Goal: Check status: Check status

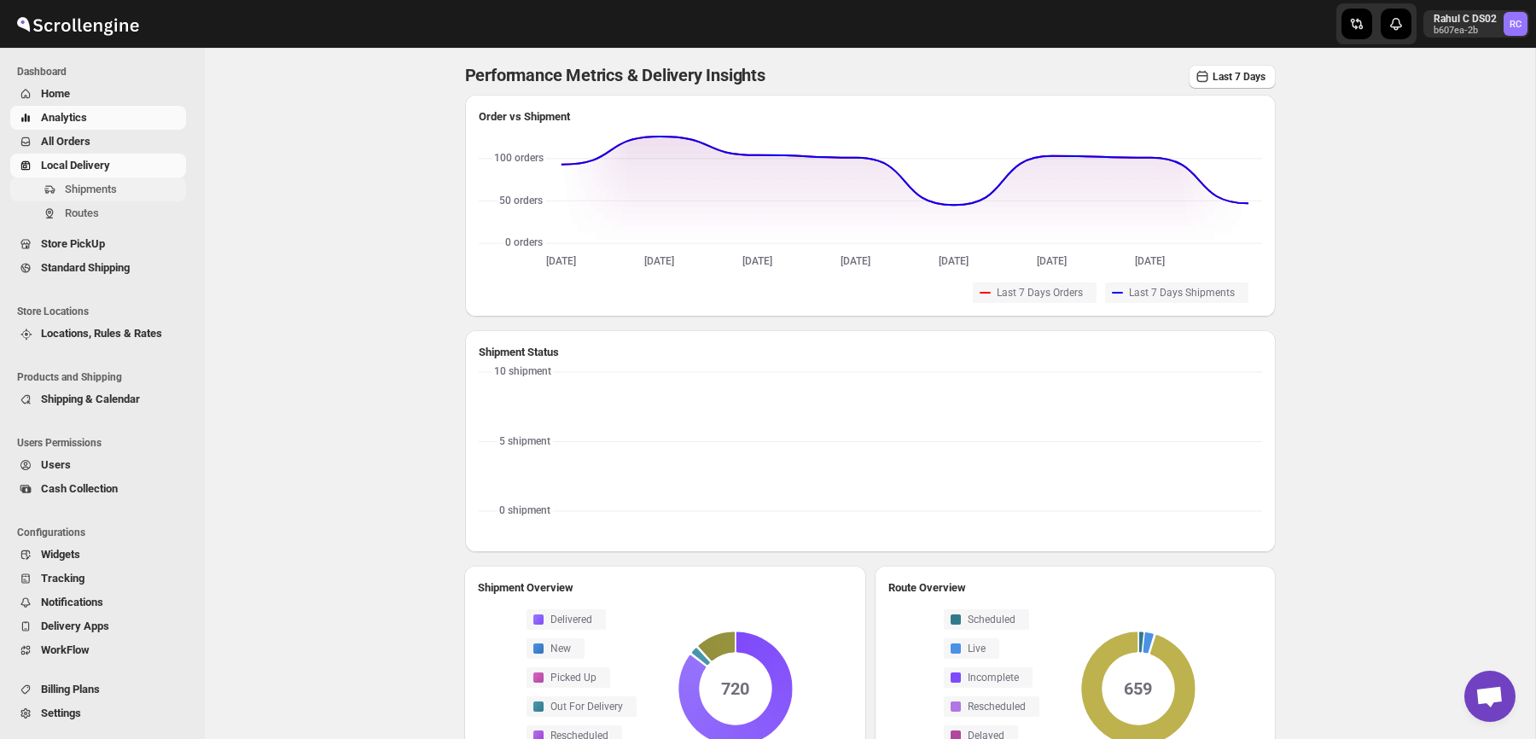
click at [91, 184] on span "Shipments" at bounding box center [91, 189] width 52 height 13
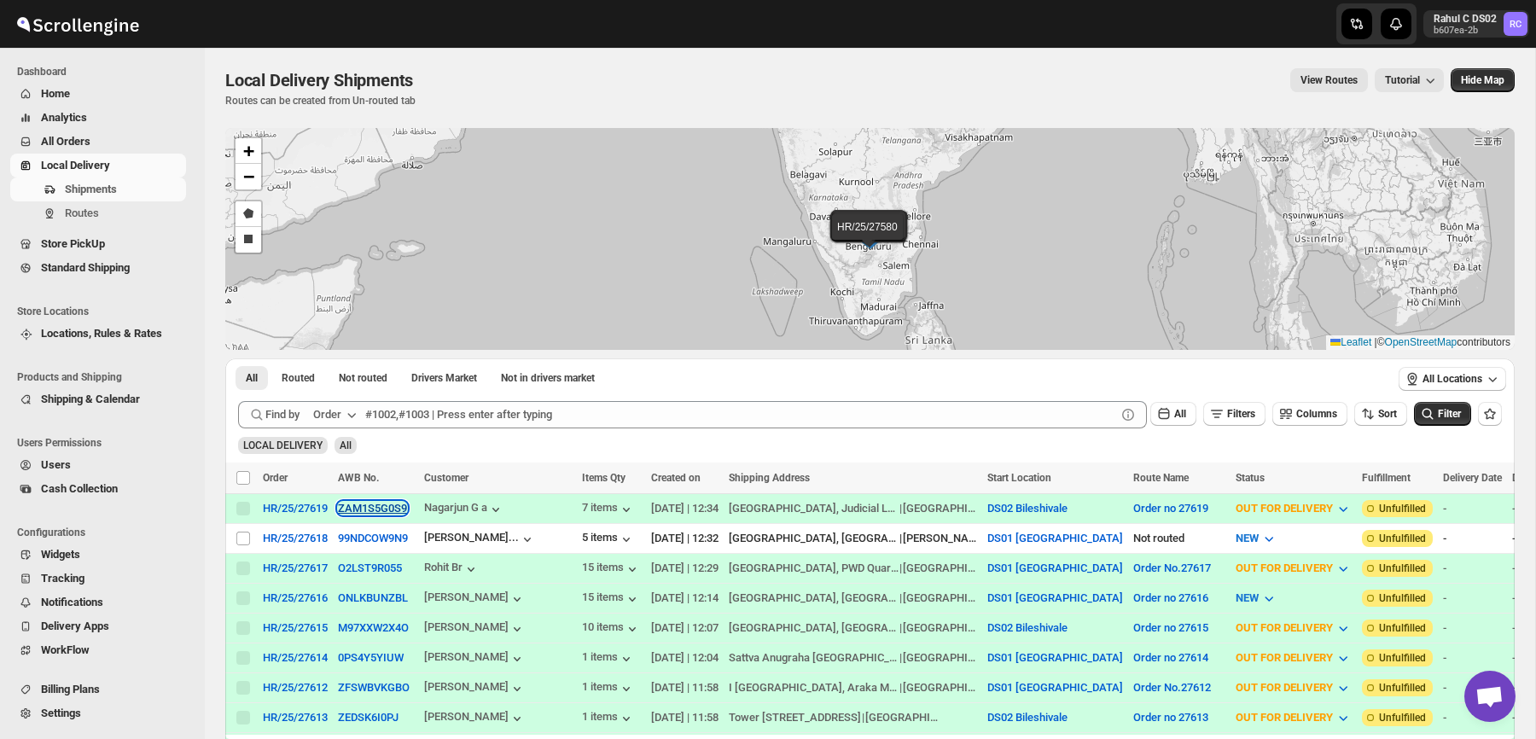
click at [386, 510] on button "ZAM1S5G0S9" at bounding box center [372, 508] width 69 height 13
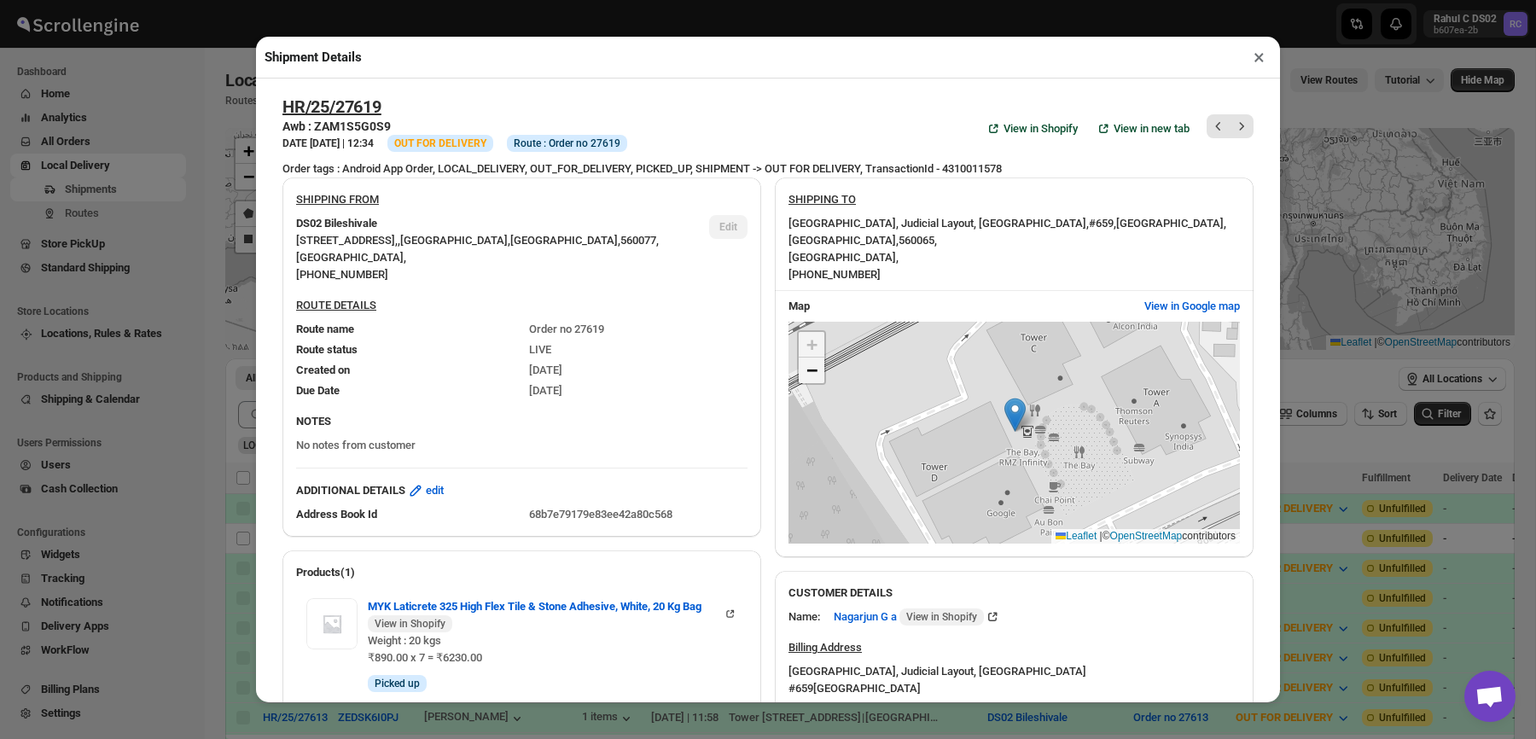
click at [809, 361] on span "−" at bounding box center [811, 369] width 11 height 21
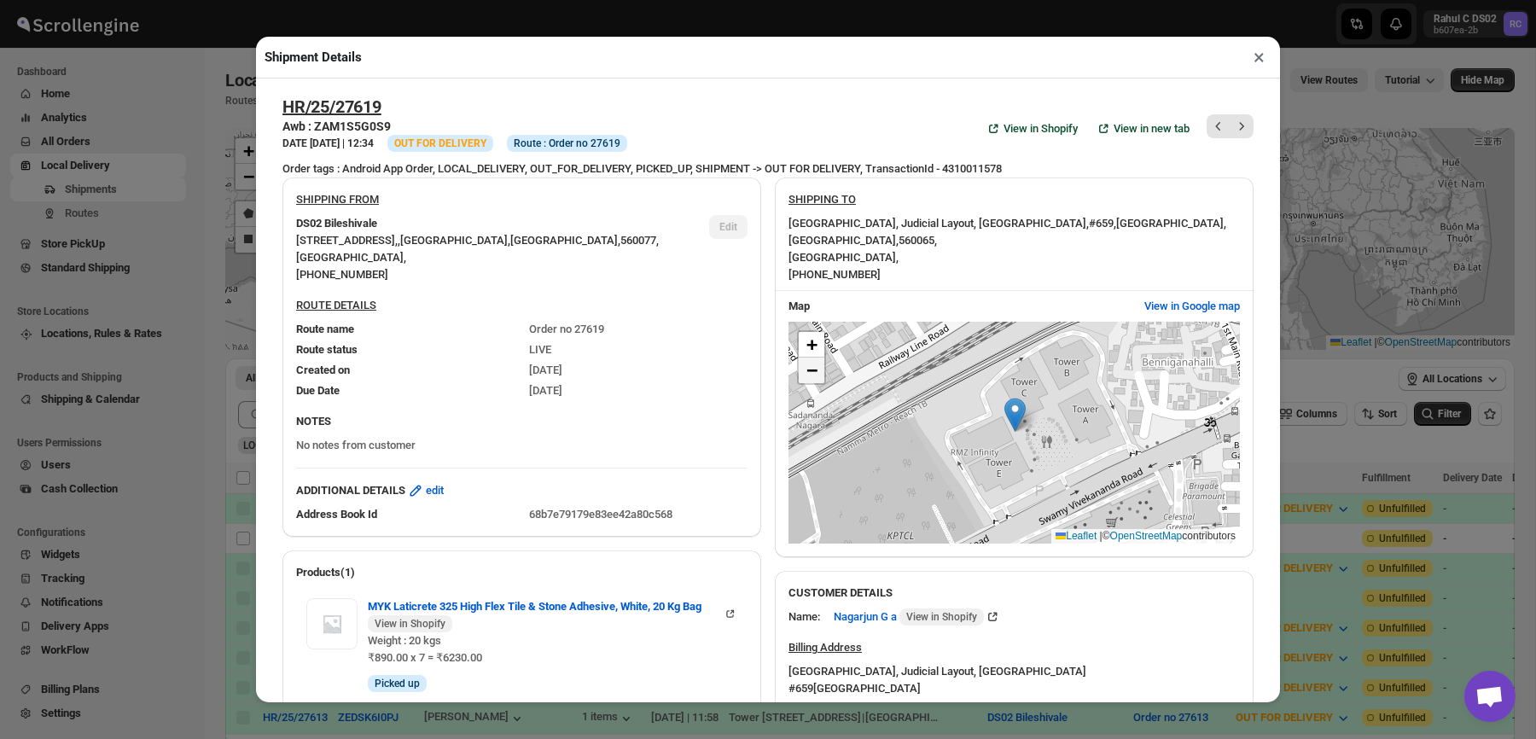
click at [809, 361] on span "−" at bounding box center [811, 369] width 11 height 21
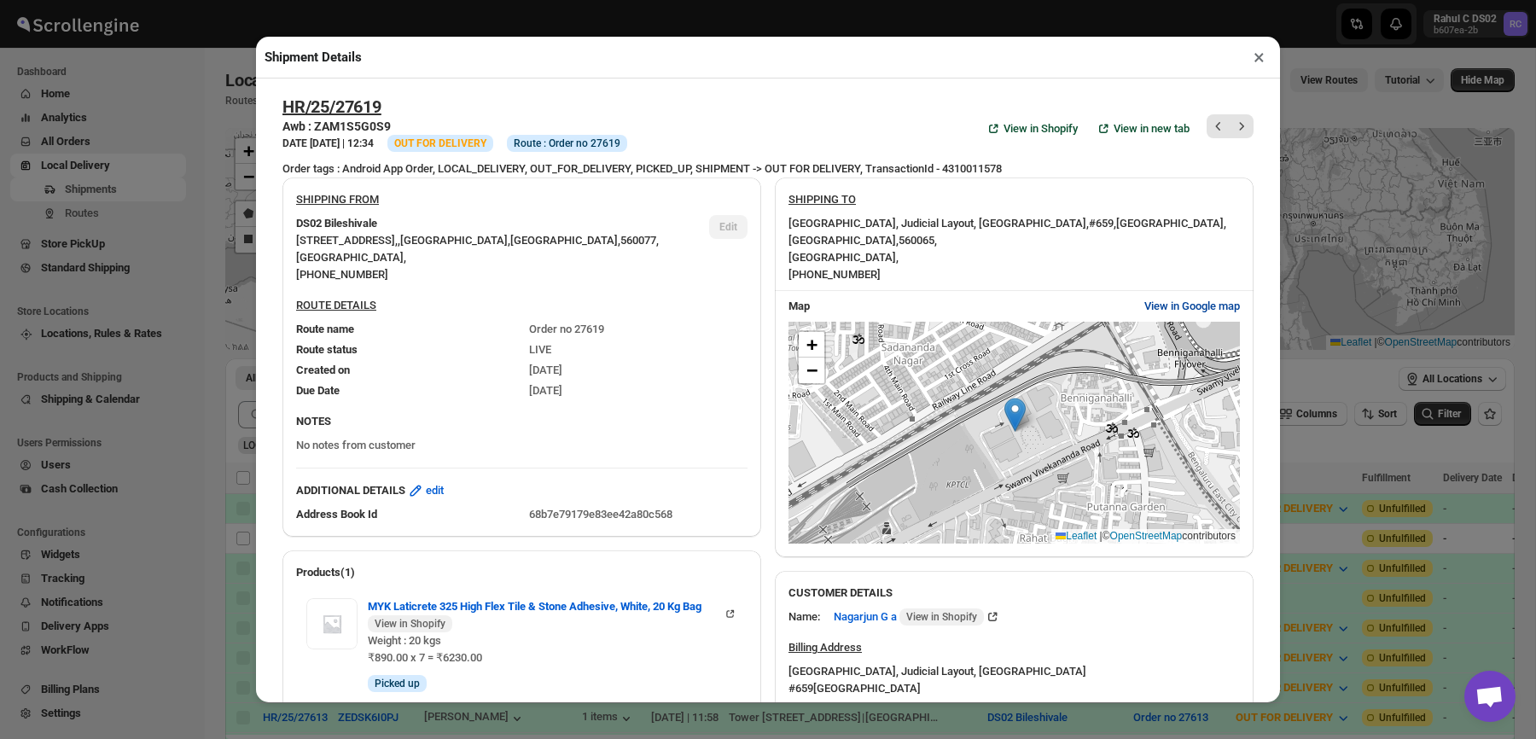
click at [1206, 298] on span "View in Google map" at bounding box center [1192, 306] width 96 height 17
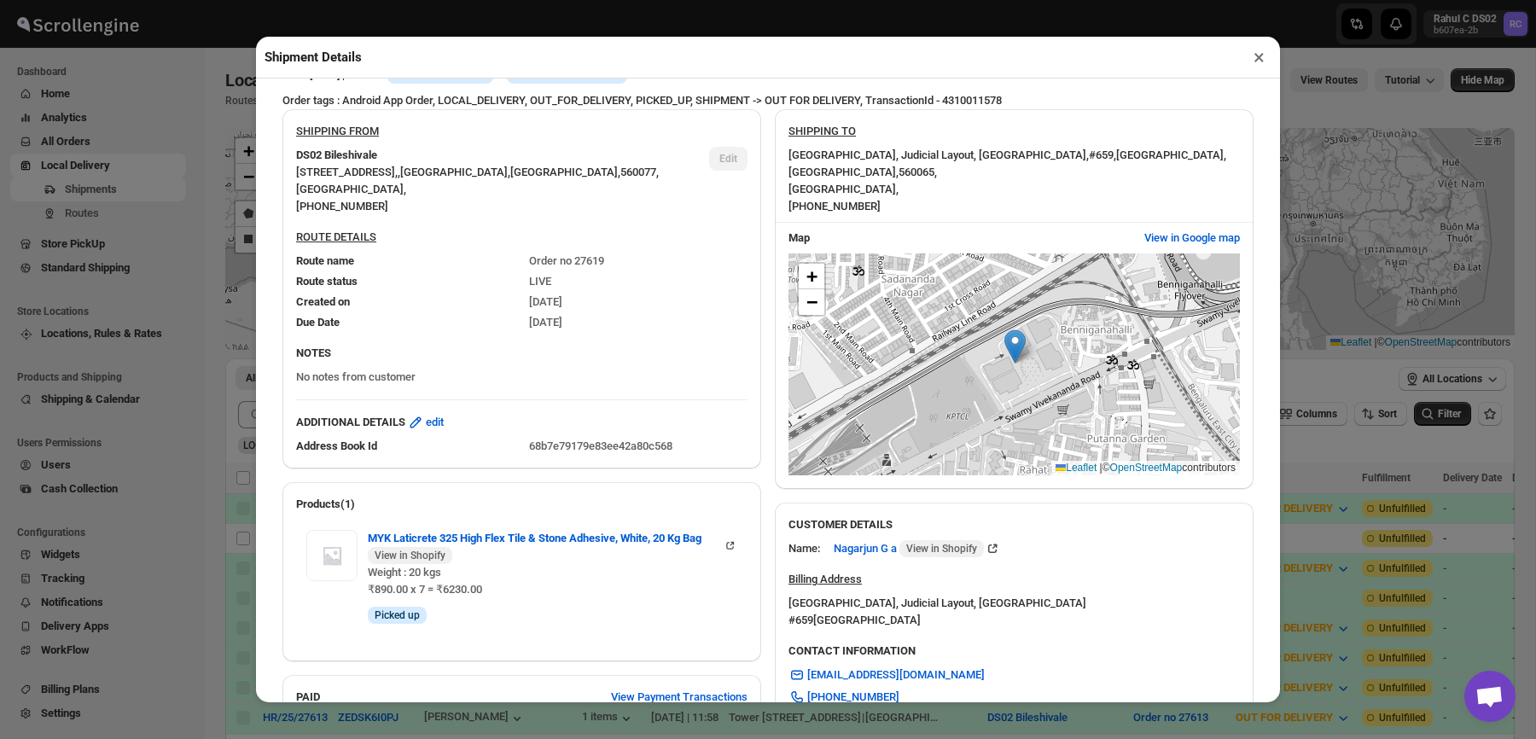
scroll to position [77, 0]
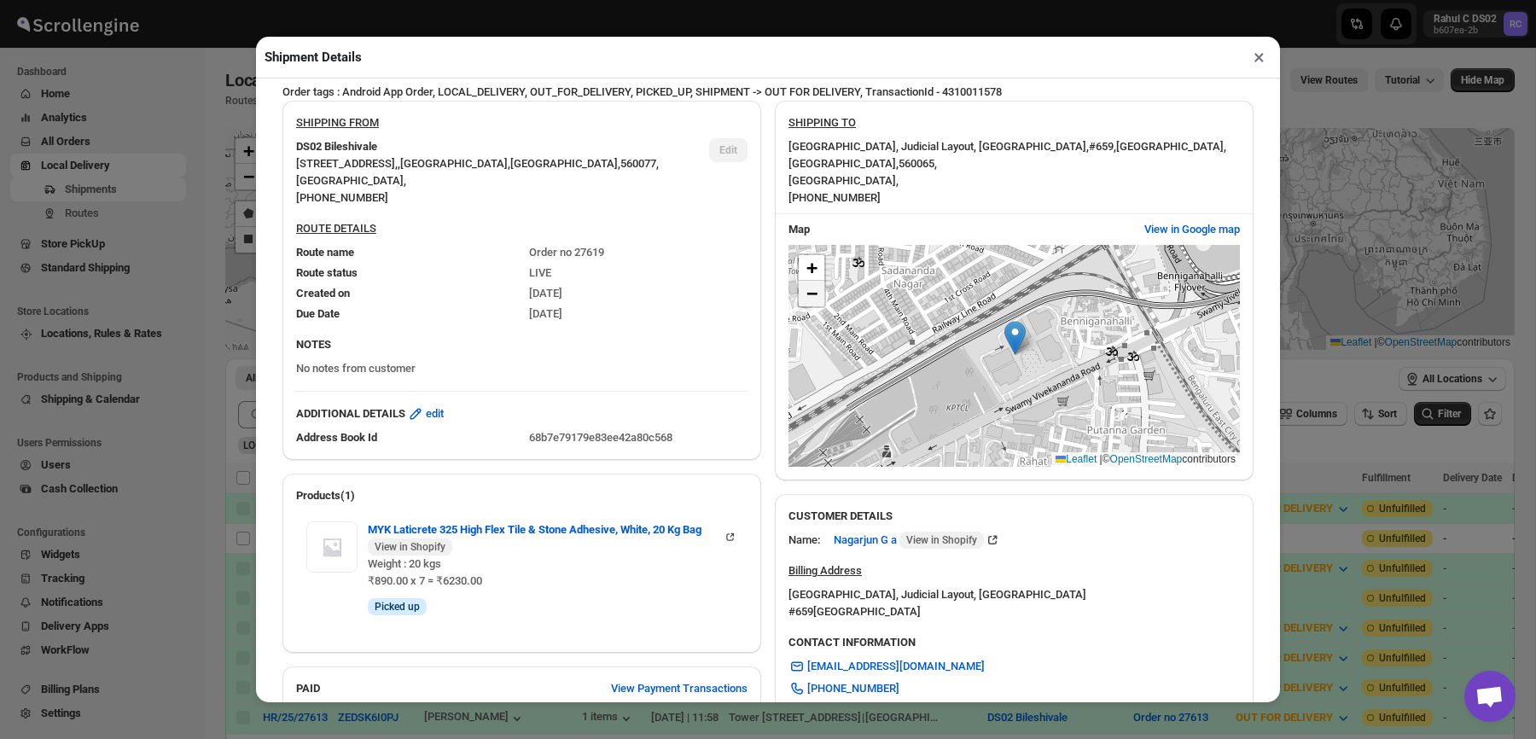
click at [807, 282] on span "−" at bounding box center [811, 292] width 11 height 21
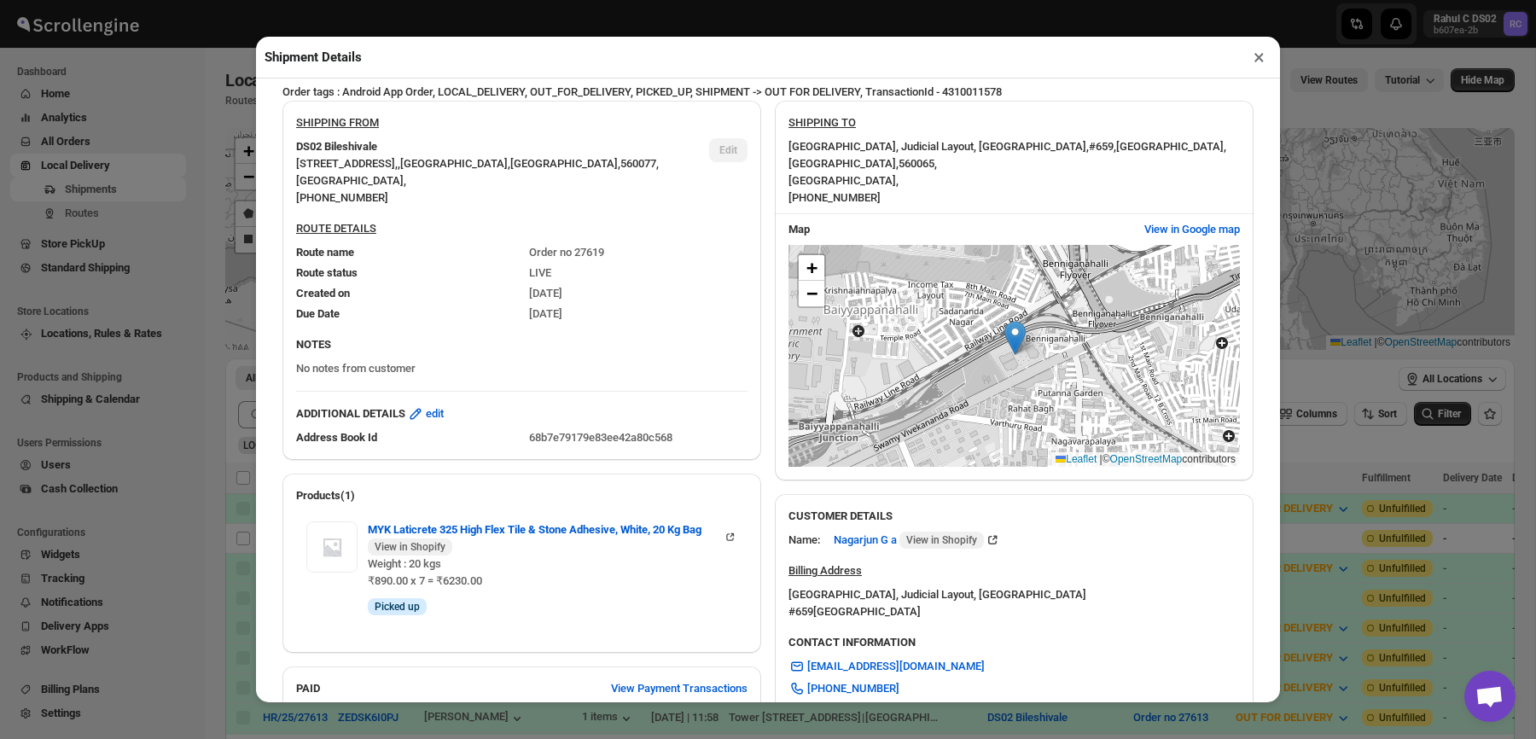
click at [928, 133] on div "SHIPPING TO" at bounding box center [1013, 126] width 451 height 24
click at [938, 155] on div "[STREET_ADDRESS] , [PHONE_NUMBER]" at bounding box center [1013, 172] width 451 height 68
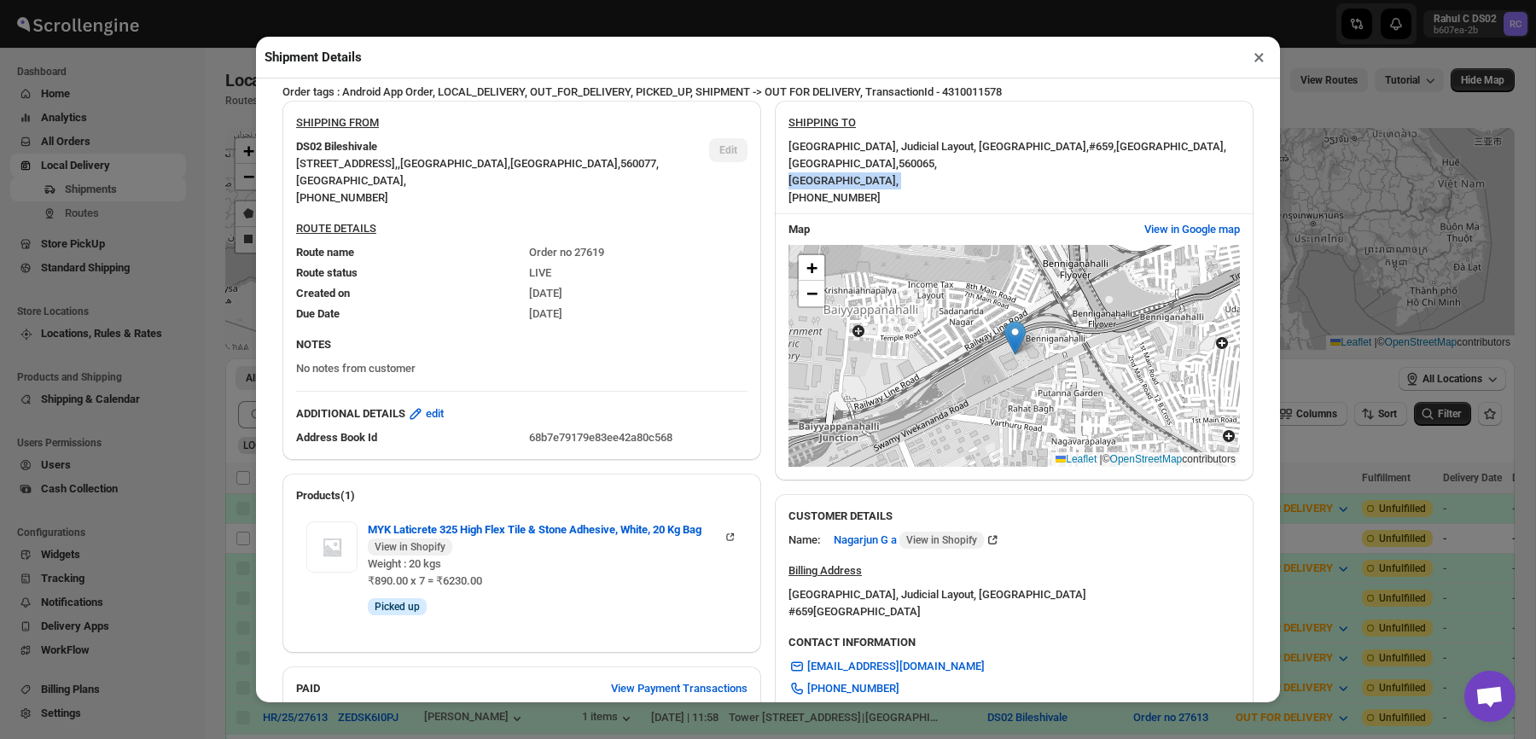
click at [938, 155] on div "[STREET_ADDRESS] , [PHONE_NUMBER]" at bounding box center [1013, 172] width 451 height 68
click at [967, 159] on div "[STREET_ADDRESS] , [PHONE_NUMBER]" at bounding box center [1013, 172] width 451 height 68
click at [991, 142] on span "[GEOGRAPHIC_DATA], Judicial Layout, [GEOGRAPHIC_DATA] ," at bounding box center [938, 146] width 300 height 13
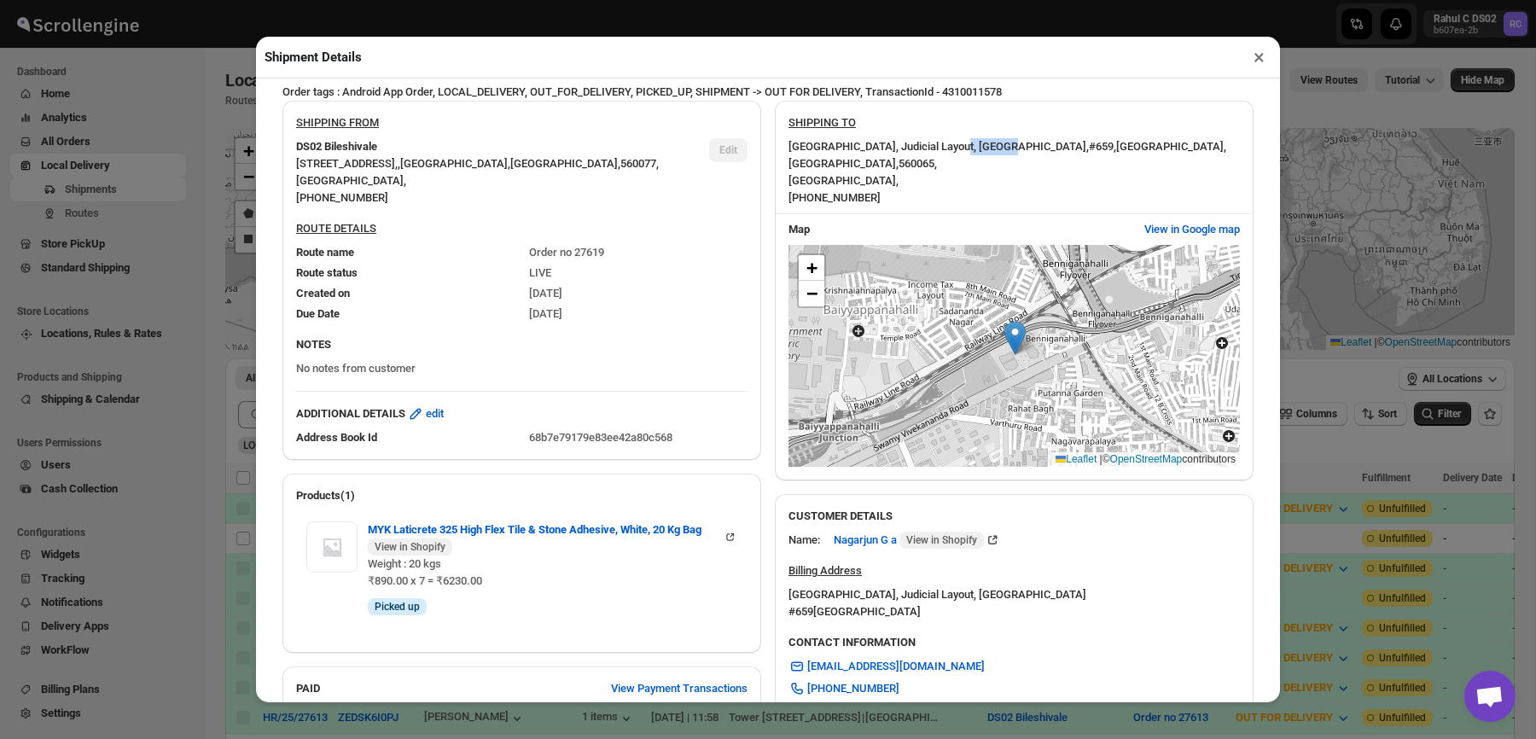
click at [991, 142] on span "[GEOGRAPHIC_DATA], Judicial Layout, [GEOGRAPHIC_DATA] ," at bounding box center [938, 146] width 300 height 13
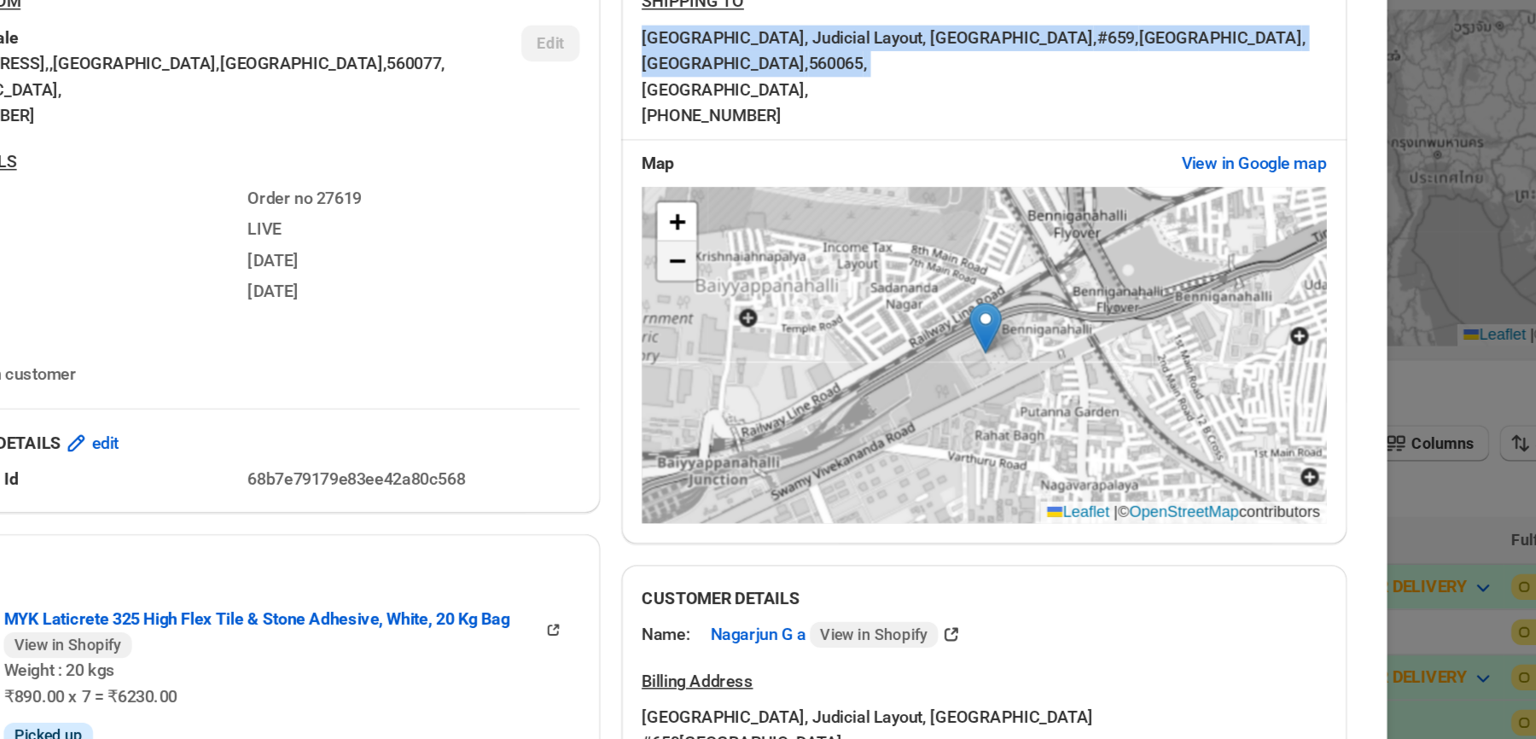
click at [814, 282] on span "−" at bounding box center [811, 292] width 11 height 21
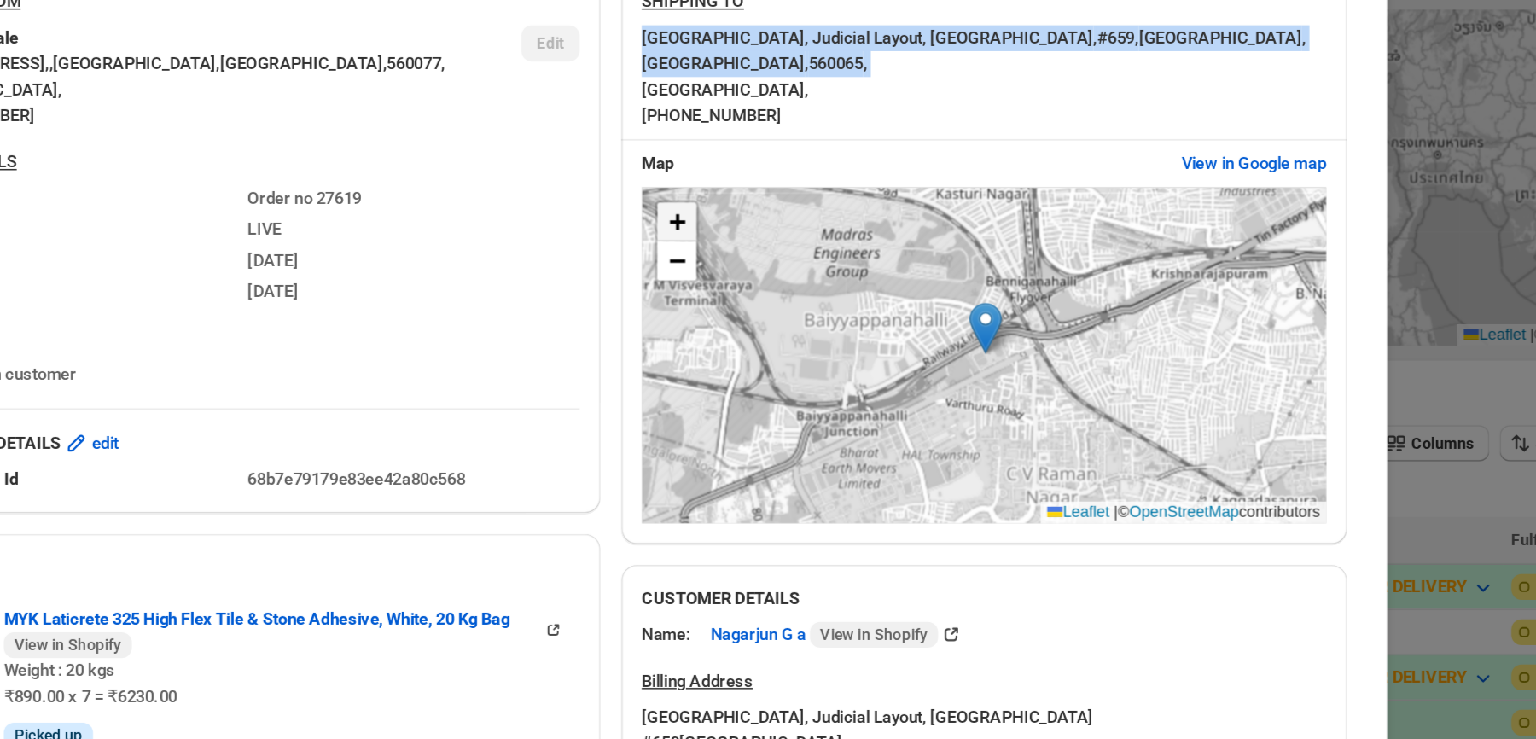
click at [803, 255] on link "+" at bounding box center [811, 268] width 26 height 26
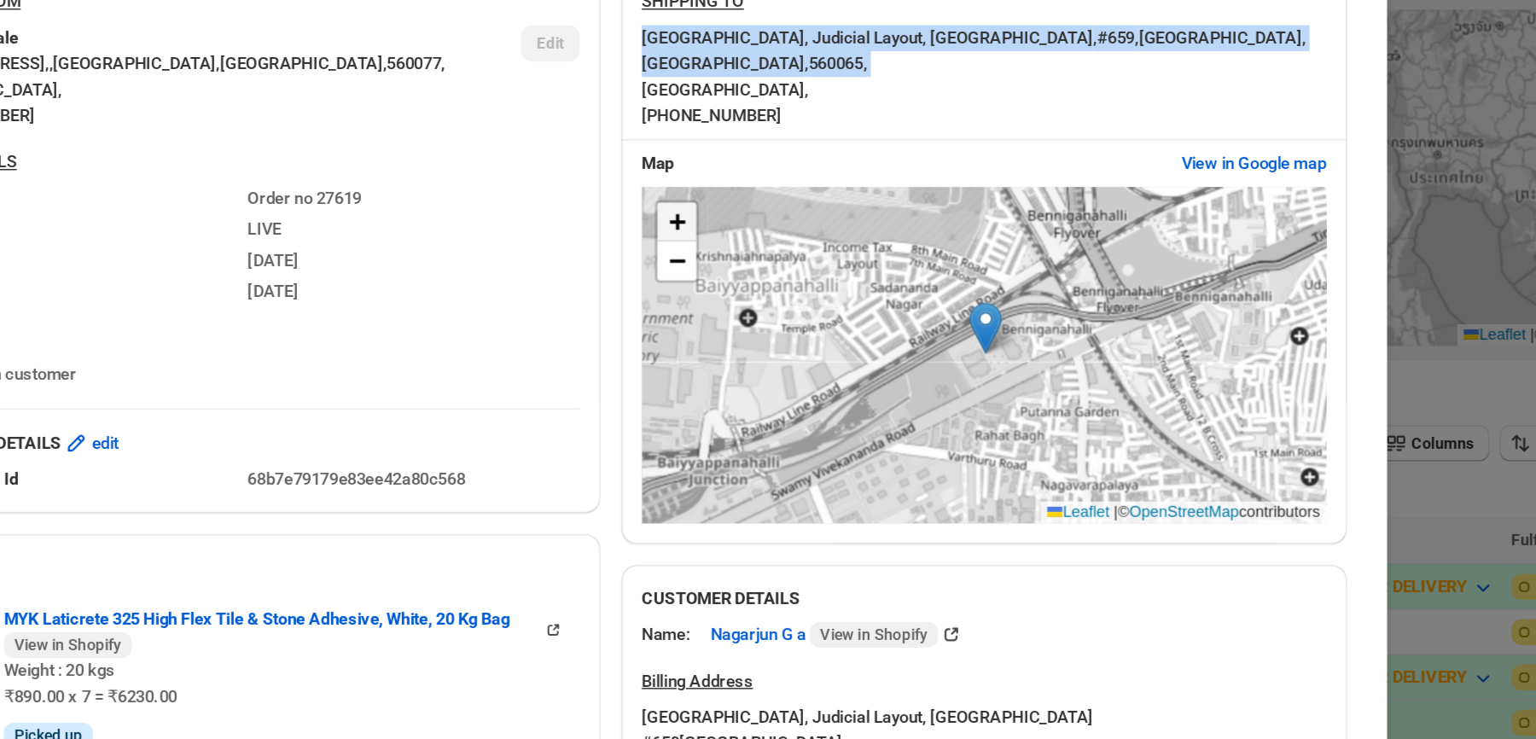
click at [803, 255] on link "+" at bounding box center [811, 268] width 26 height 26
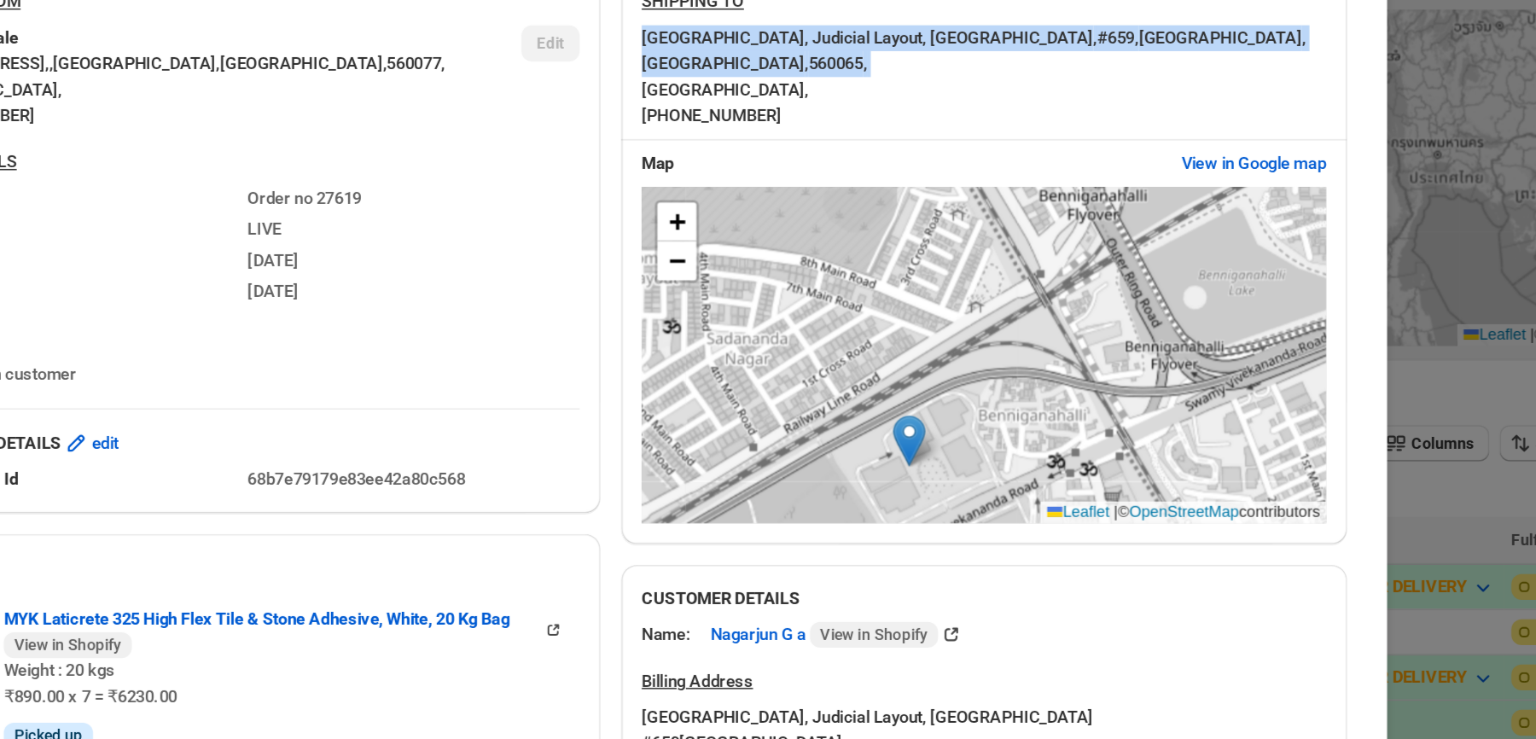
drag, startPoint x: 1109, startPoint y: 227, endPoint x: 1059, endPoint y: 301, distance: 89.7
click at [1059, 301] on div "+ − Leaflet | © OpenStreetMap contributors" at bounding box center [1013, 356] width 451 height 222
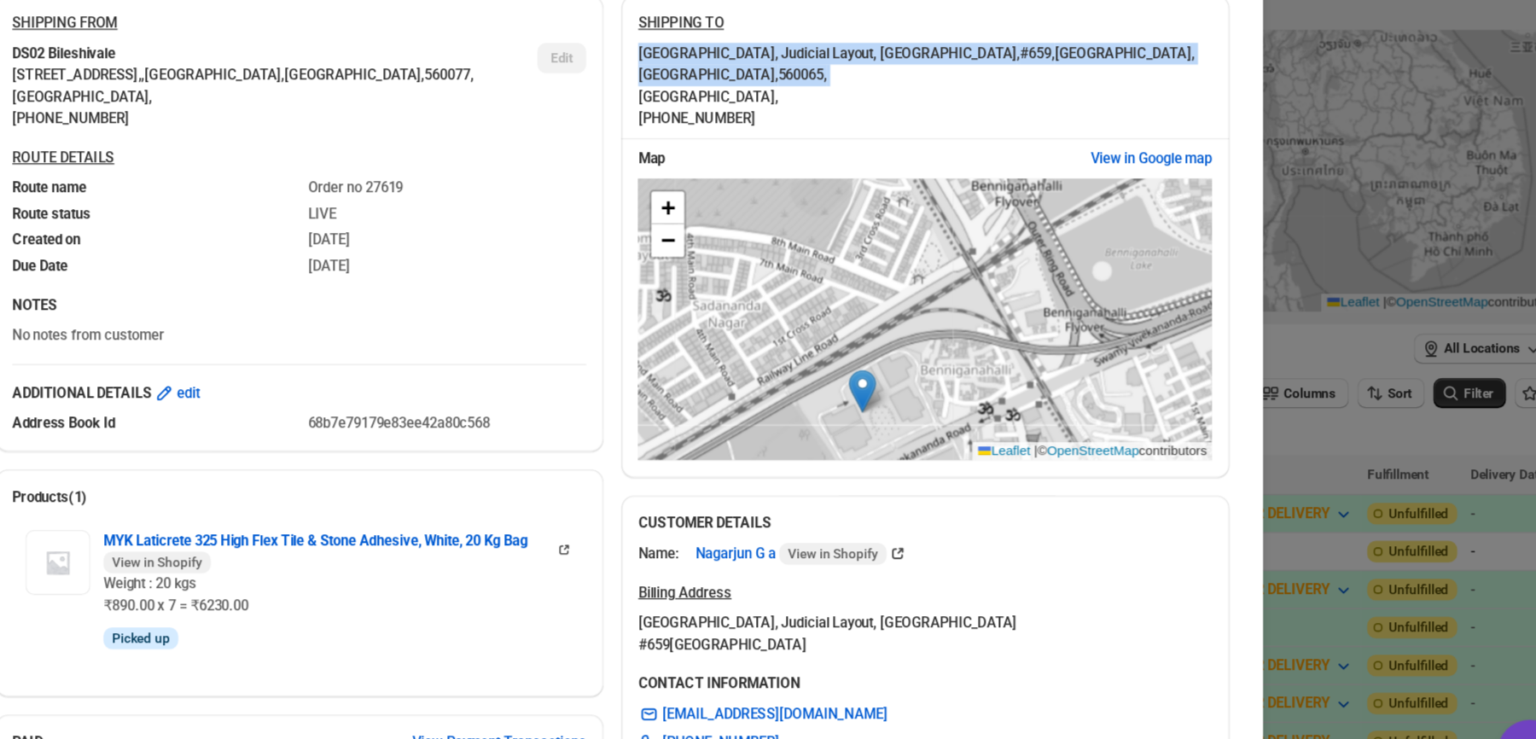
click at [823, 312] on div "+ − Leaflet | © OpenStreetMap contributors" at bounding box center [1013, 356] width 451 height 222
click at [817, 286] on link "−" at bounding box center [811, 294] width 26 height 26
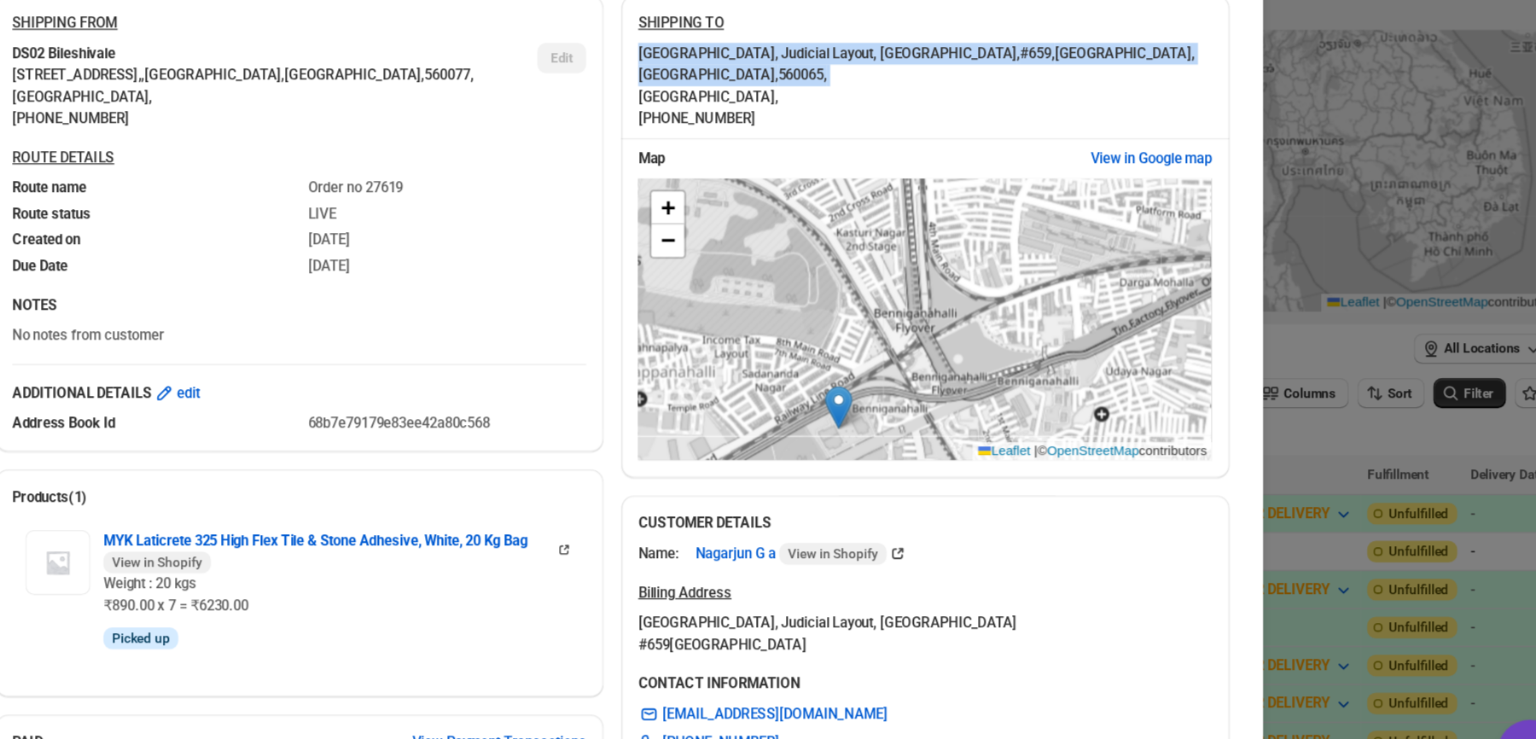
drag, startPoint x: 1073, startPoint y: 315, endPoint x: 1030, endPoint y: 365, distance: 66.5
click at [1030, 365] on div "+ − Leaflet | © OpenStreetMap contributors" at bounding box center [1013, 356] width 451 height 222
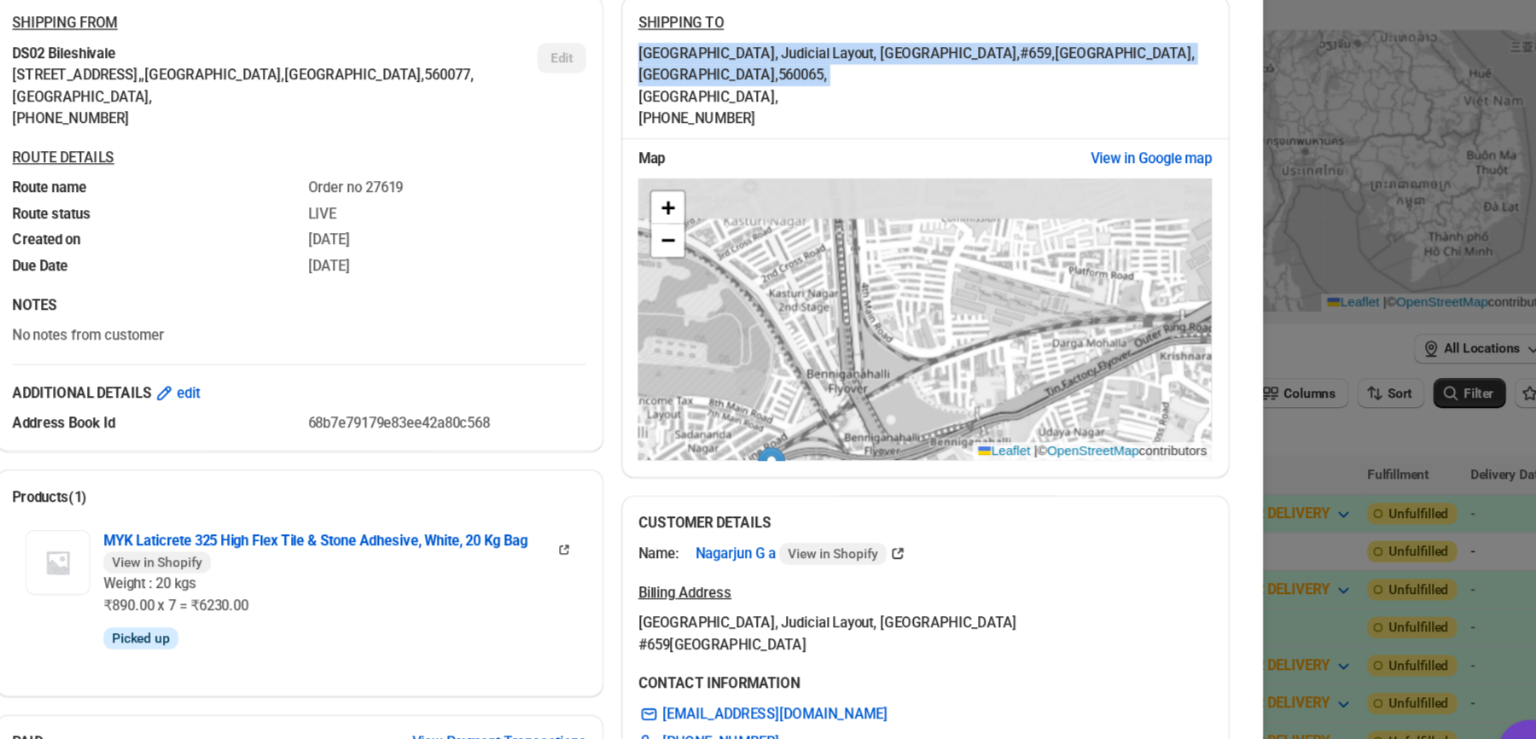
drag, startPoint x: 1023, startPoint y: 339, endPoint x: 970, endPoint y: 395, distance: 77.2
click at [970, 395] on div "+ − Leaflet | © OpenStreetMap contributors" at bounding box center [1013, 356] width 451 height 222
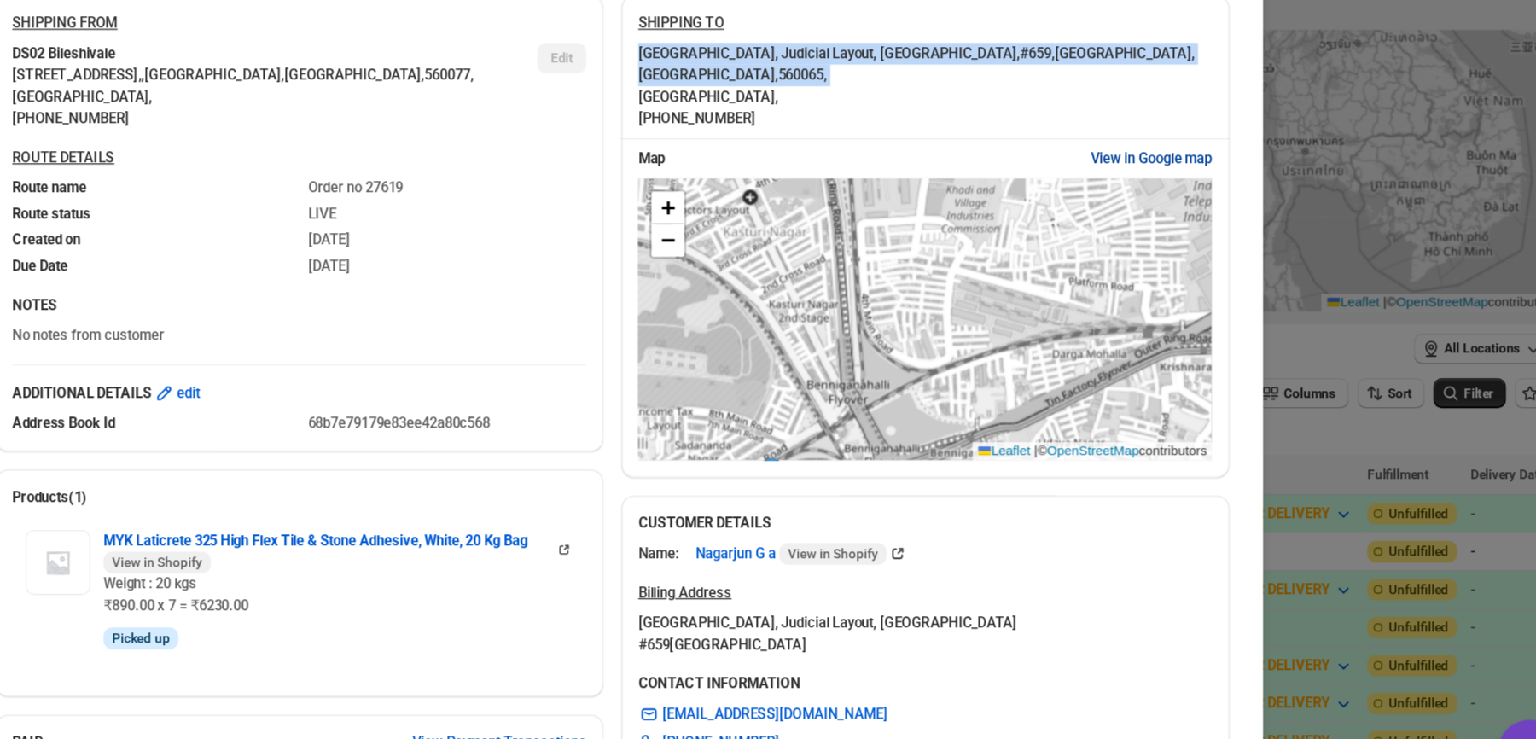
click at [1180, 221] on span "View in Google map" at bounding box center [1192, 229] width 96 height 17
click at [1206, 223] on button "View in Google map" at bounding box center [1192, 229] width 116 height 27
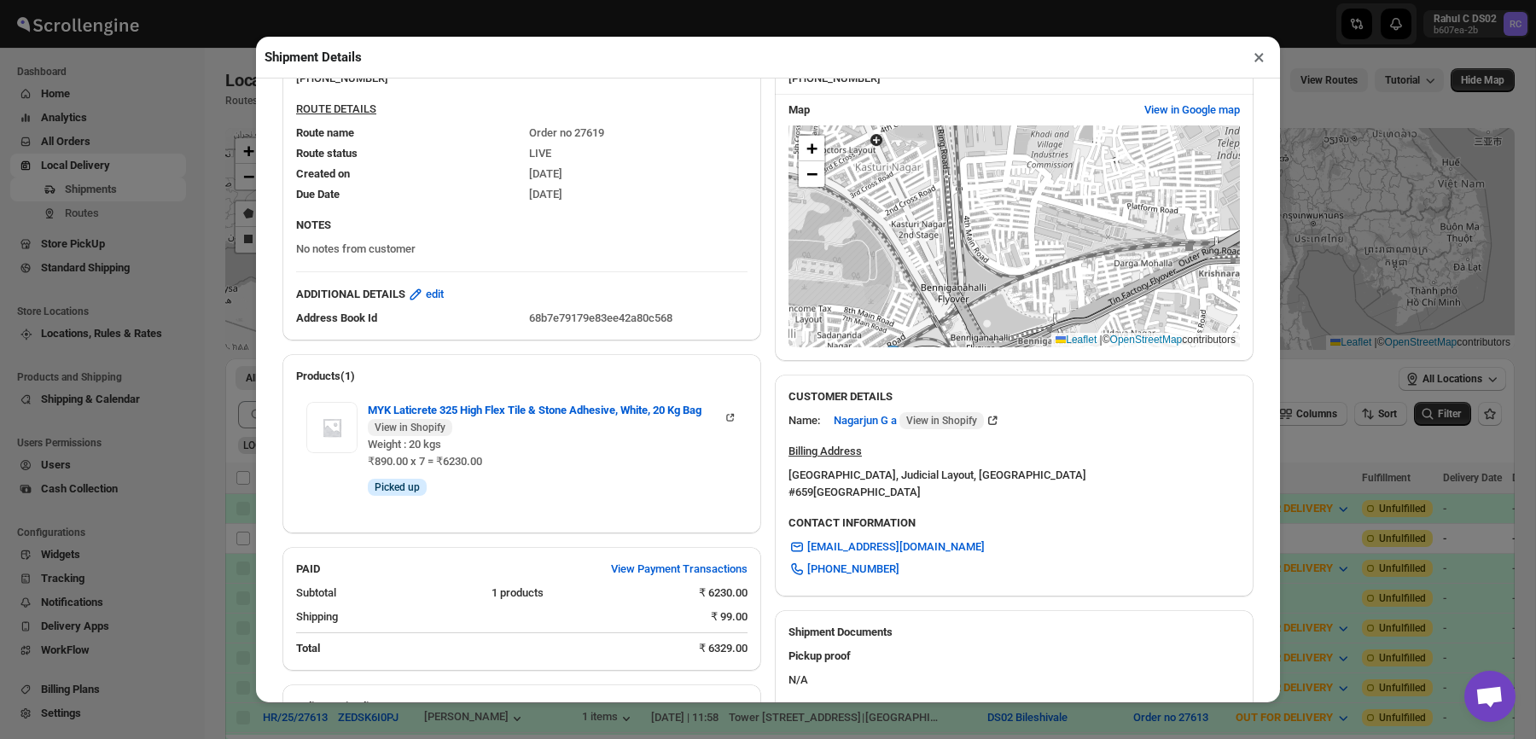
scroll to position [116, 0]
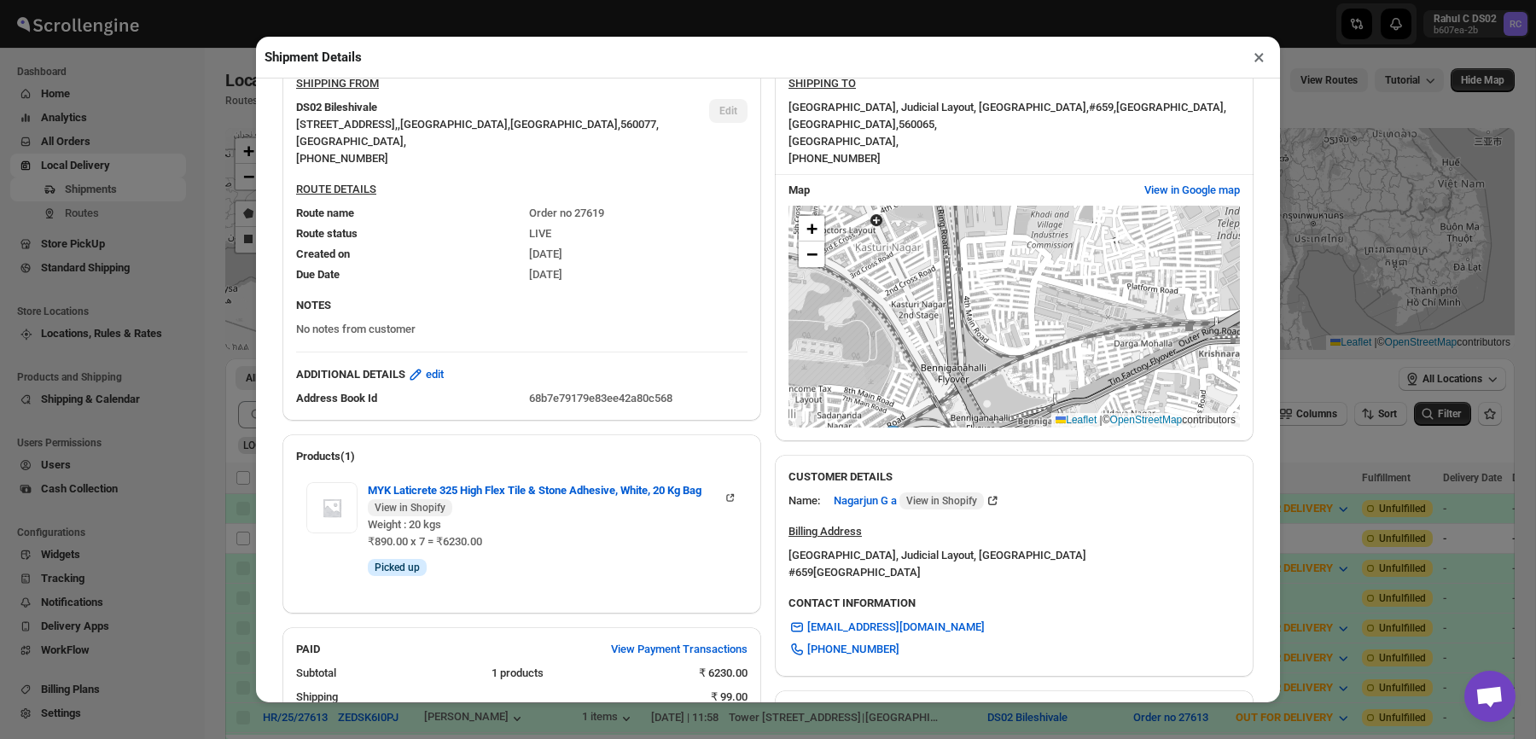
click at [935, 148] on div "[STREET_ADDRESS] , [PHONE_NUMBER]" at bounding box center [1013, 133] width 451 height 68
click at [866, 95] on div "SHIPPING TO" at bounding box center [1013, 87] width 451 height 24
click at [866, 105] on span "[GEOGRAPHIC_DATA], Judicial Layout, [GEOGRAPHIC_DATA] ," at bounding box center [938, 107] width 300 height 13
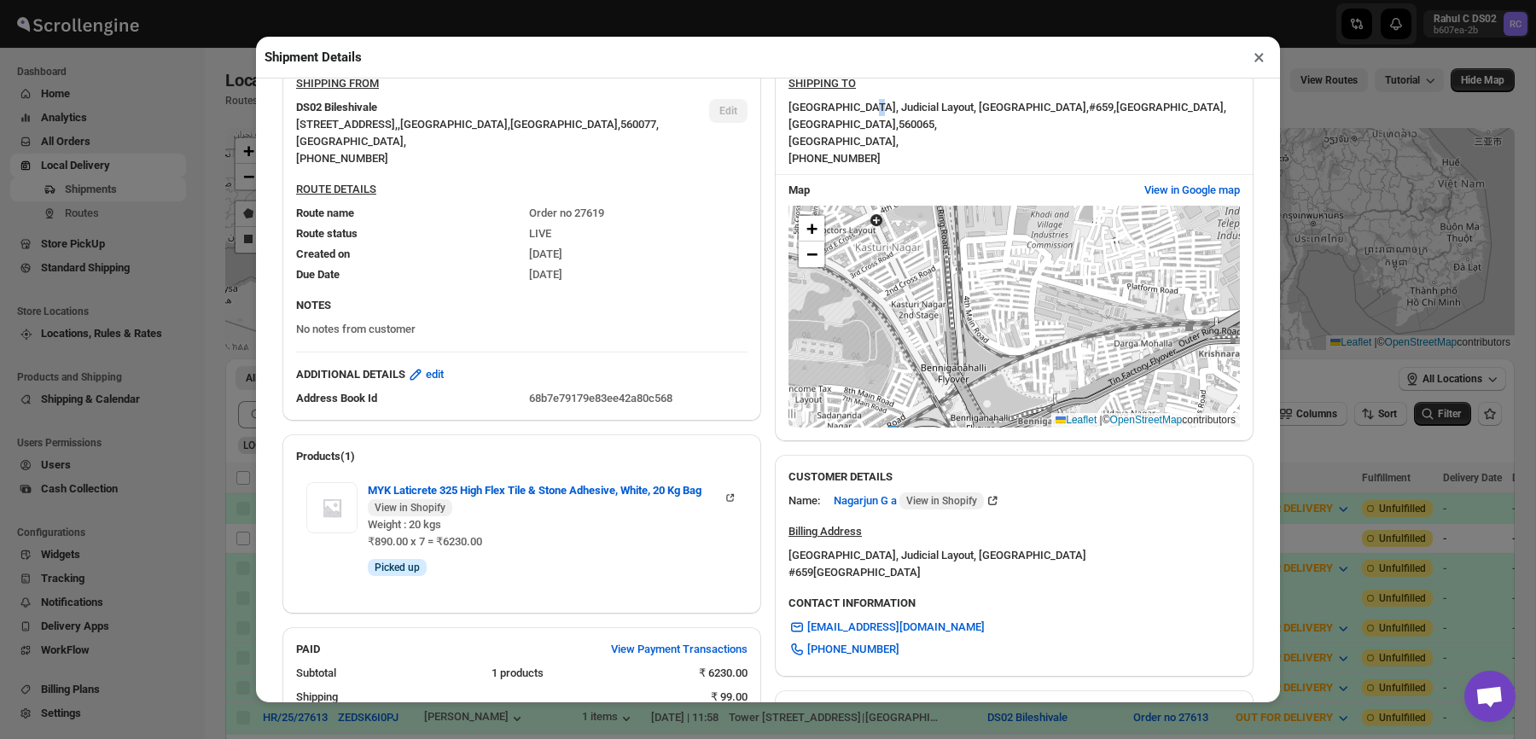
click at [866, 105] on span "[GEOGRAPHIC_DATA], Judicial Layout, [GEOGRAPHIC_DATA] ," at bounding box center [938, 107] width 300 height 13
click at [849, 122] on div "[STREET_ADDRESS] , [PHONE_NUMBER]" at bounding box center [1013, 133] width 451 height 68
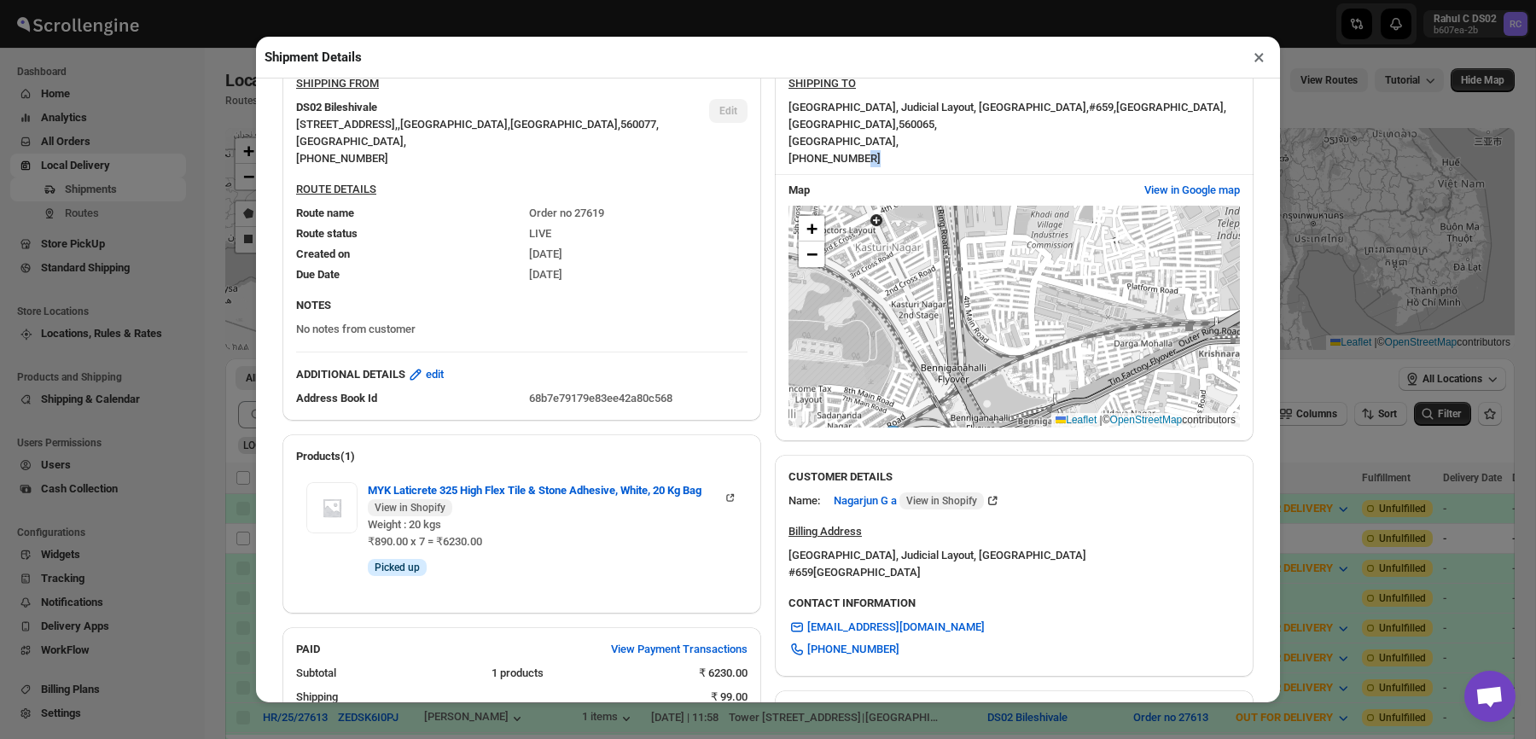
drag, startPoint x: 872, startPoint y: 133, endPoint x: 909, endPoint y: 146, distance: 38.8
click at [909, 148] on div "[STREET_ADDRESS] , [PHONE_NUMBER]" at bounding box center [1013, 133] width 451 height 68
click at [909, 146] on div "[STREET_ADDRESS] , [PHONE_NUMBER]" at bounding box center [1013, 133] width 451 height 68
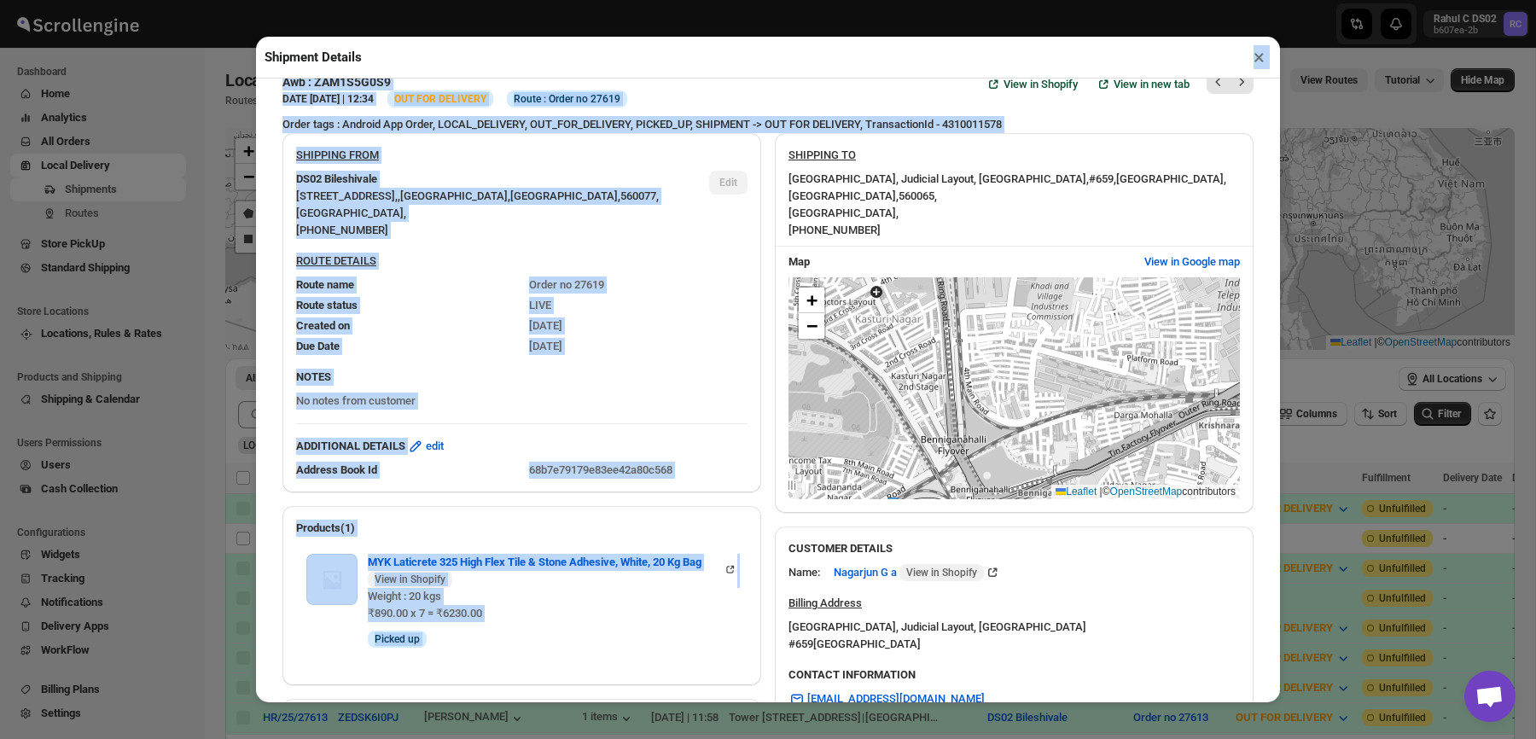
scroll to position [0, 0]
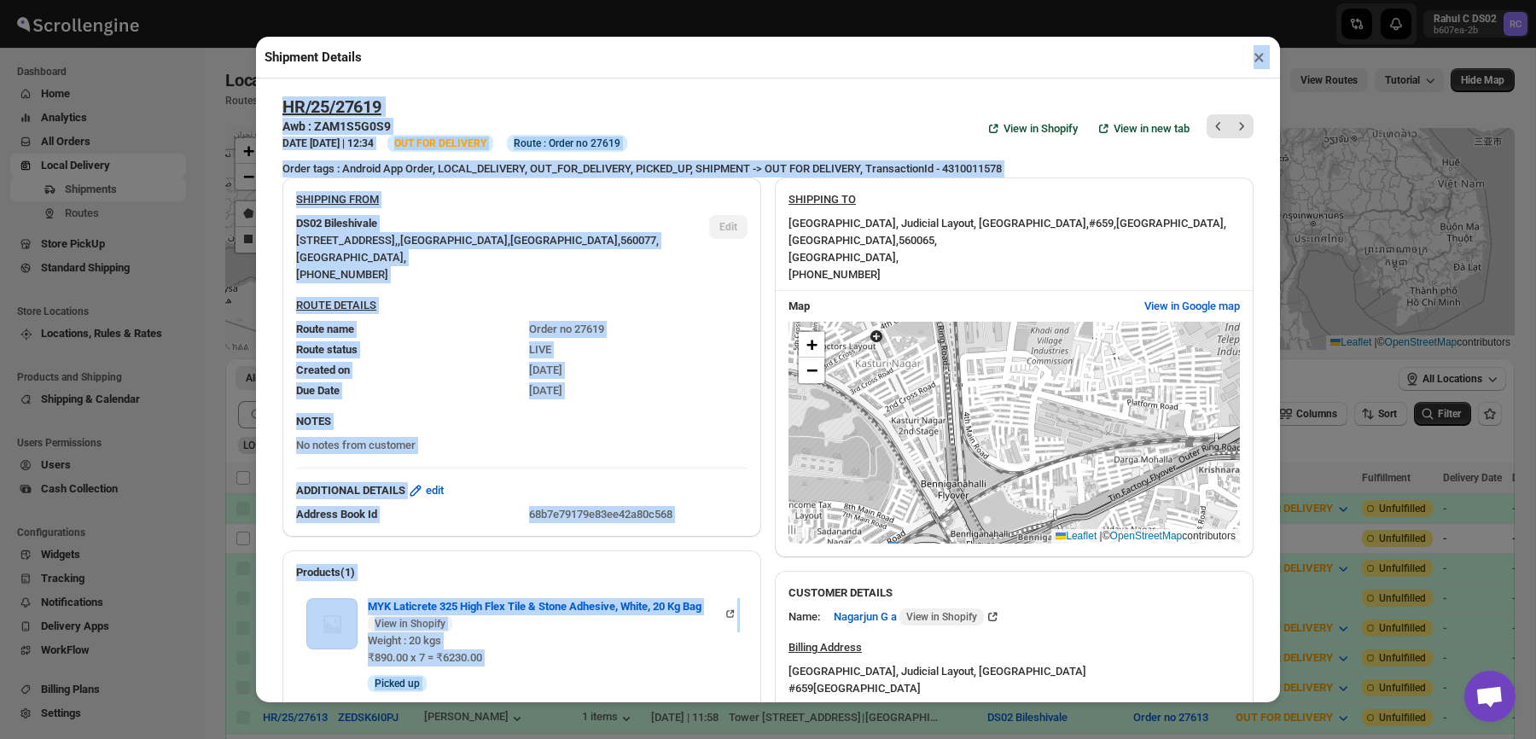
drag, startPoint x: 909, startPoint y: 146, endPoint x: 776, endPoint y: 78, distance: 148.8
click at [776, 78] on div "Shipment Details × HR/25/27619 Awb : ZAM1S5G0S9 DATE [DATE] | 12:34 Info OUT FO…" at bounding box center [768, 369] width 1024 height 665
click at [802, 127] on div "HR/25/27619 Awb : ZAM1S5G0S9 DATE [DATE] | 12:34 Info OUT FOR DELIVERY Info Rou…" at bounding box center [767, 128] width 971 height 64
drag, startPoint x: 712, startPoint y: 92, endPoint x: 829, endPoint y: 209, distance: 165.3
click at [829, 208] on section "HR/25/27619 Awb : ZAM1S5G0S9 DATE [DATE] | 12:34 Info OUT FOR DELIVERY Info Rou…" at bounding box center [768, 695] width 998 height 1224
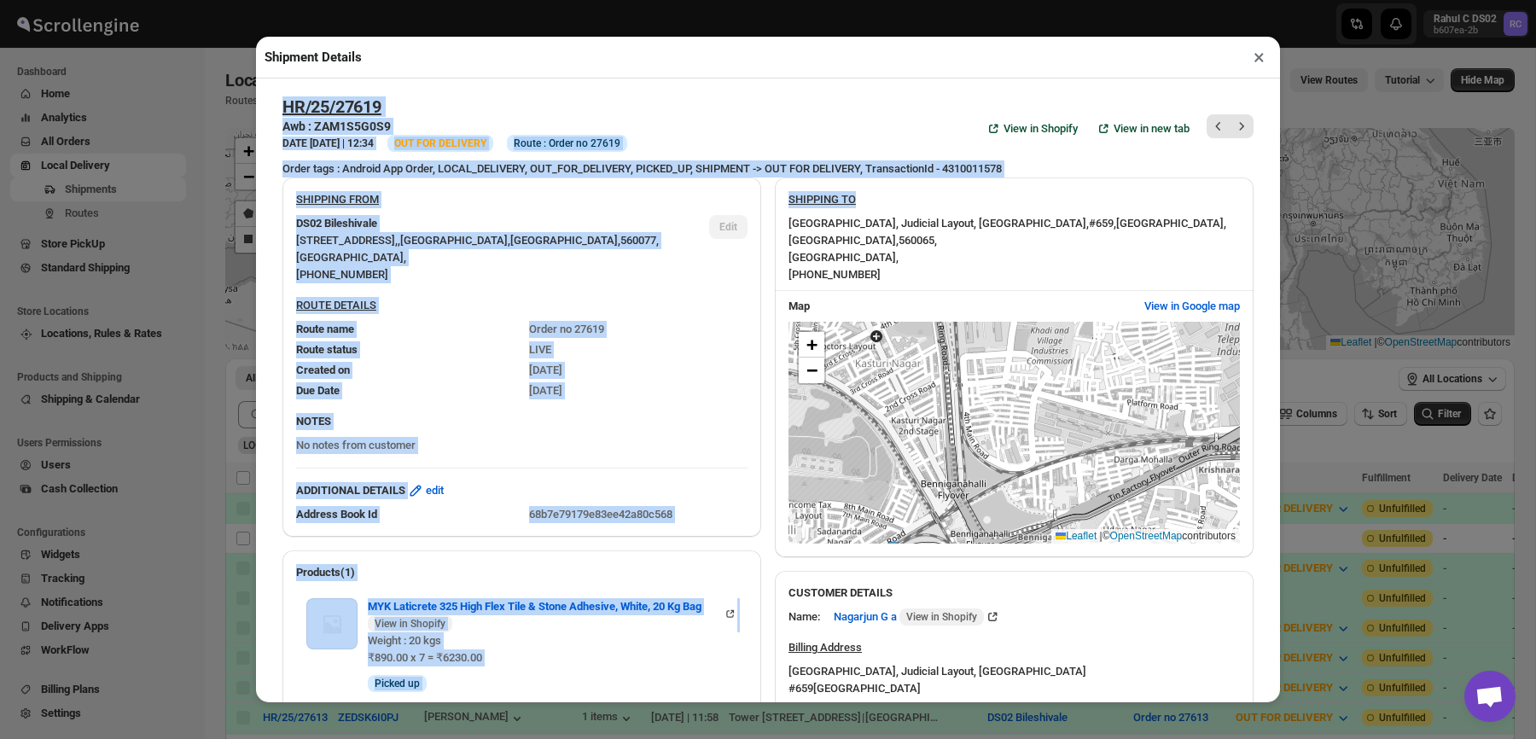
click at [1181, 322] on div "+ − Leaflet | © OpenStreetMap contributors" at bounding box center [1013, 433] width 451 height 222
click at [1188, 299] on button "View in Google map" at bounding box center [1192, 306] width 116 height 27
click at [875, 120] on div "HR/25/27619 Awb : ZAM1S5G0S9 DATE [DATE] | 12:34 Info OUT FOR DELIVERY Info Rou…" at bounding box center [767, 128] width 971 height 64
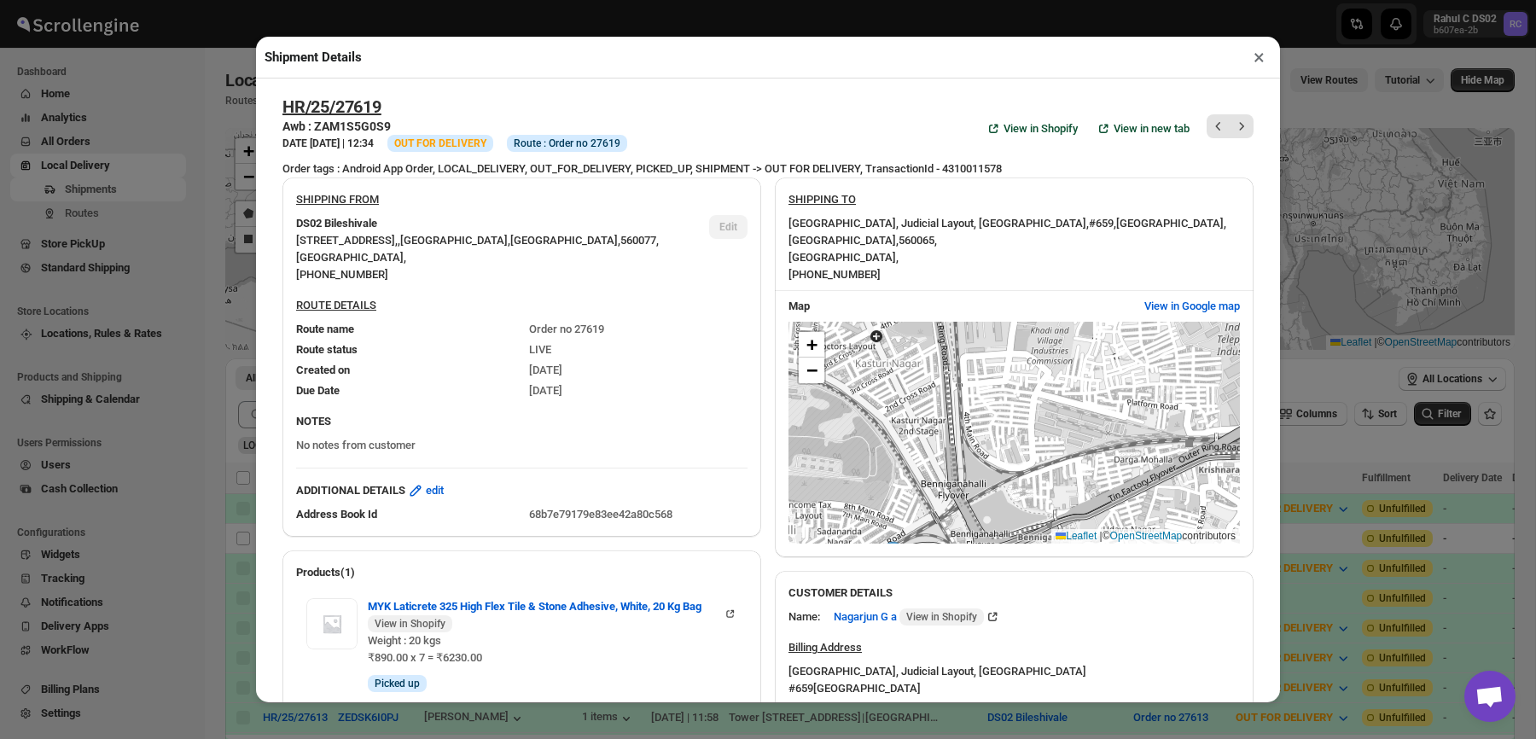
click at [771, 101] on div "HR/25/27619 Awb : ZAM1S5G0S9 DATE [DATE] | 12:34 Info OUT FOR DELIVERY Info Rou…" at bounding box center [767, 128] width 971 height 64
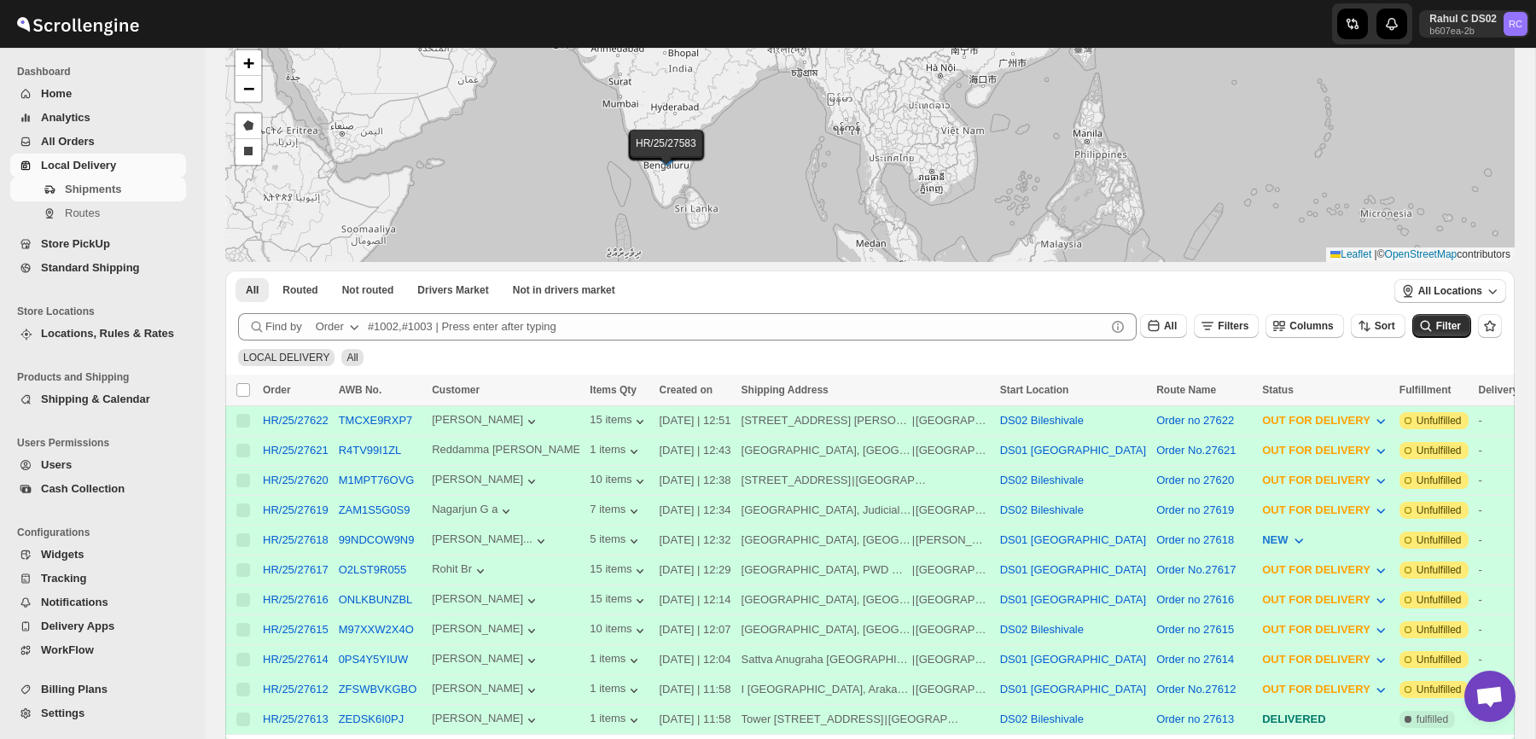
scroll to position [90, 0]
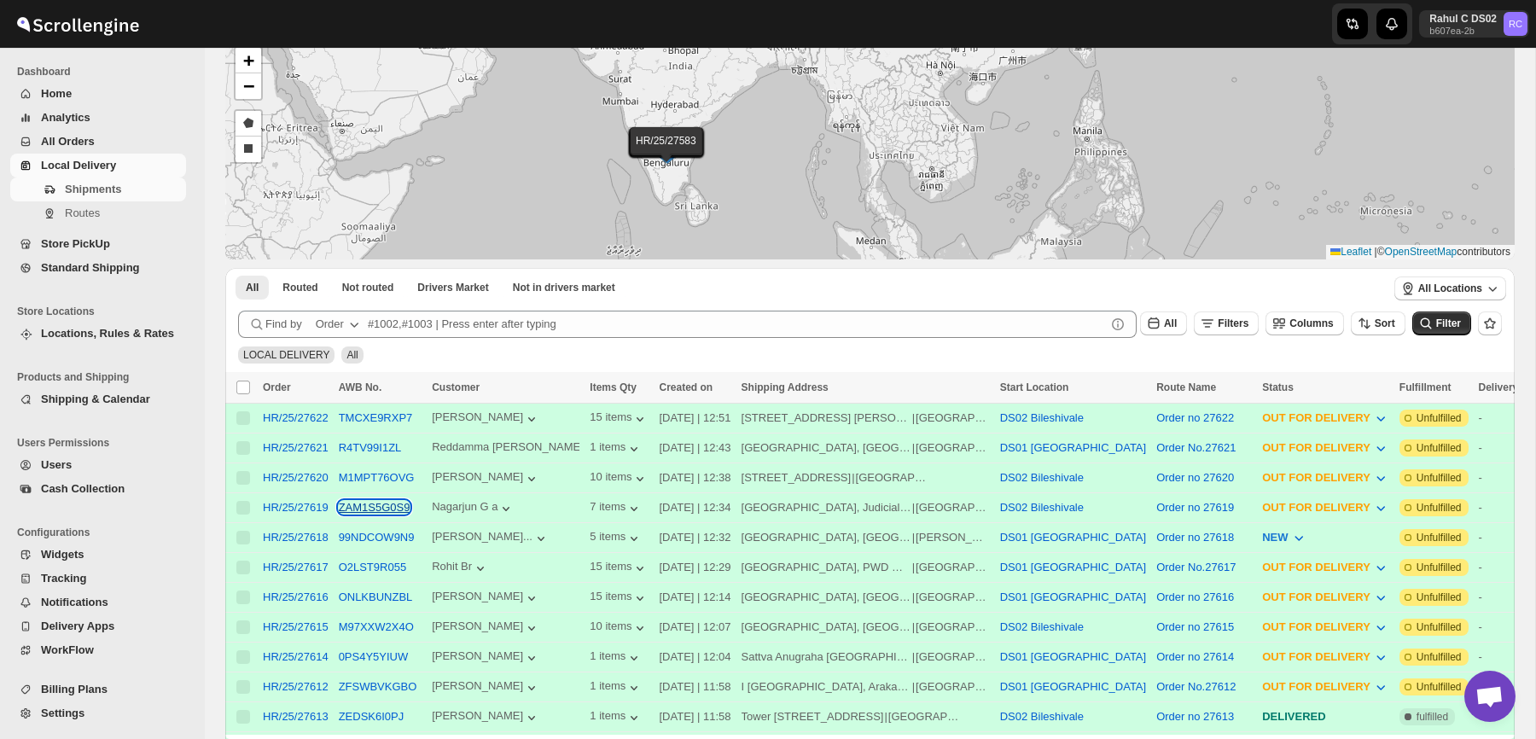
click at [379, 504] on button "ZAM1S5G0S9" at bounding box center [375, 507] width 72 height 13
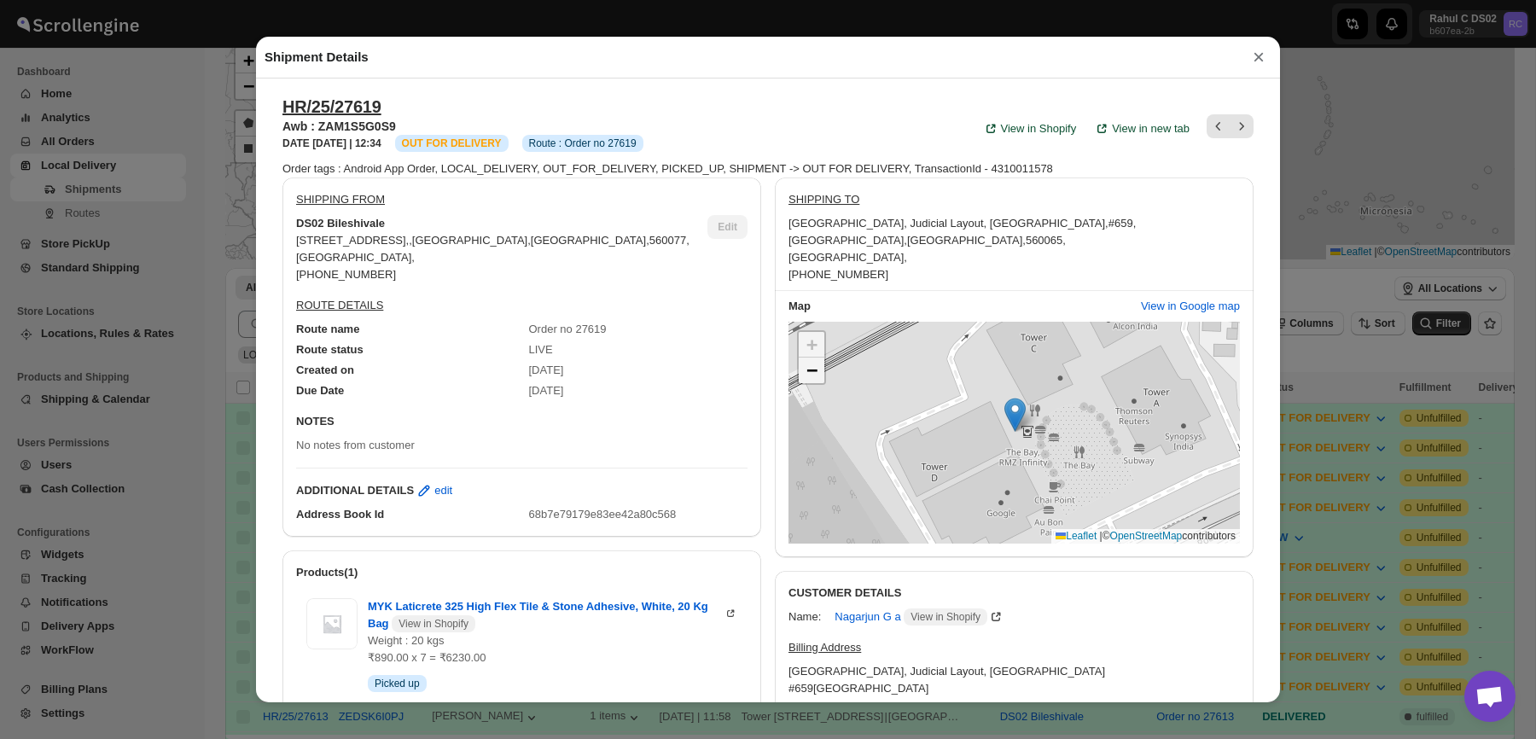
click at [811, 359] on span "−" at bounding box center [811, 369] width 11 height 21
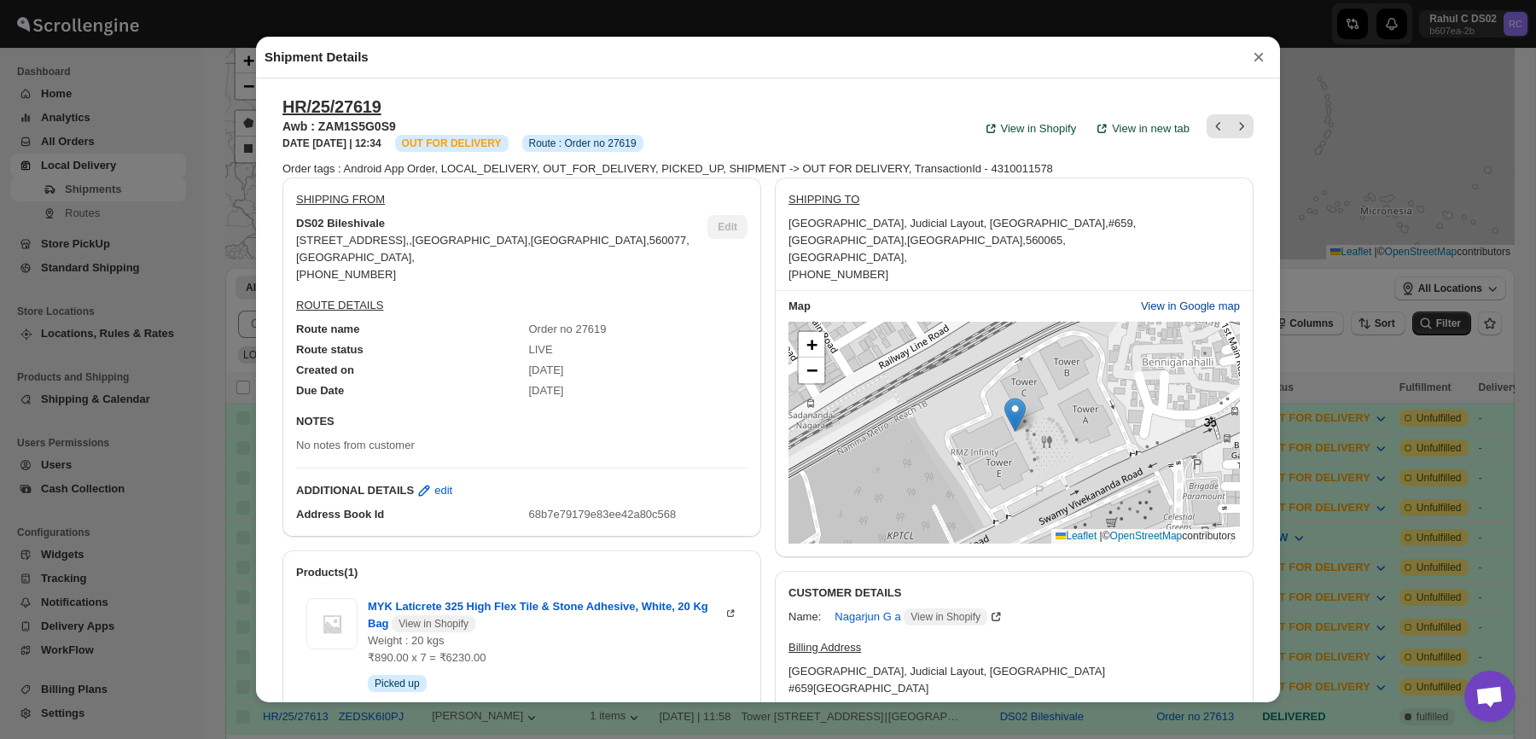
click at [1164, 298] on button "View in Google map" at bounding box center [1189, 306] width 119 height 27
